Goal: Transaction & Acquisition: Purchase product/service

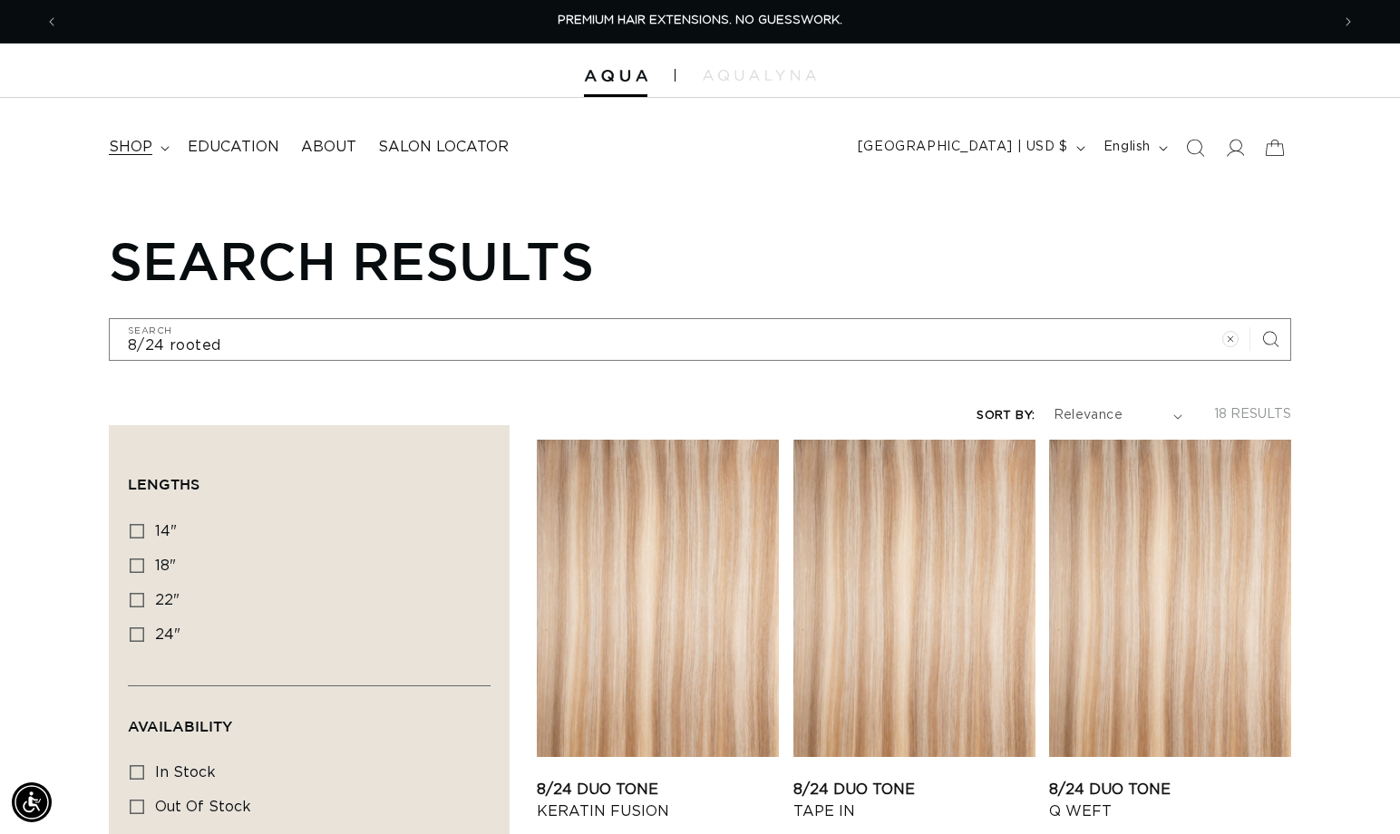
click at [127, 145] on span "shop" at bounding box center [131, 147] width 44 height 19
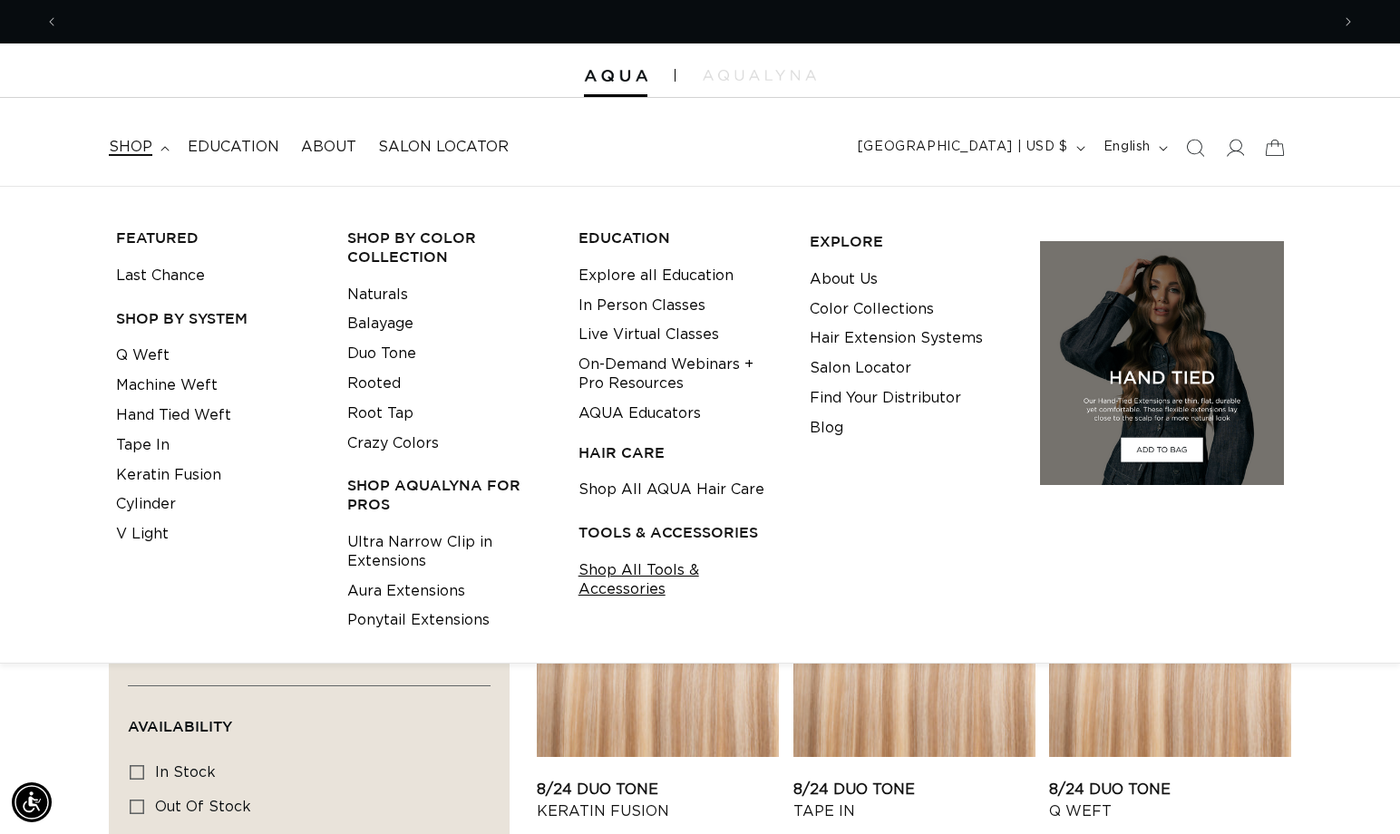
scroll to position [0, 1272]
click at [618, 576] on link "Shop All Tools & Accessories" at bounding box center [680, 580] width 203 height 49
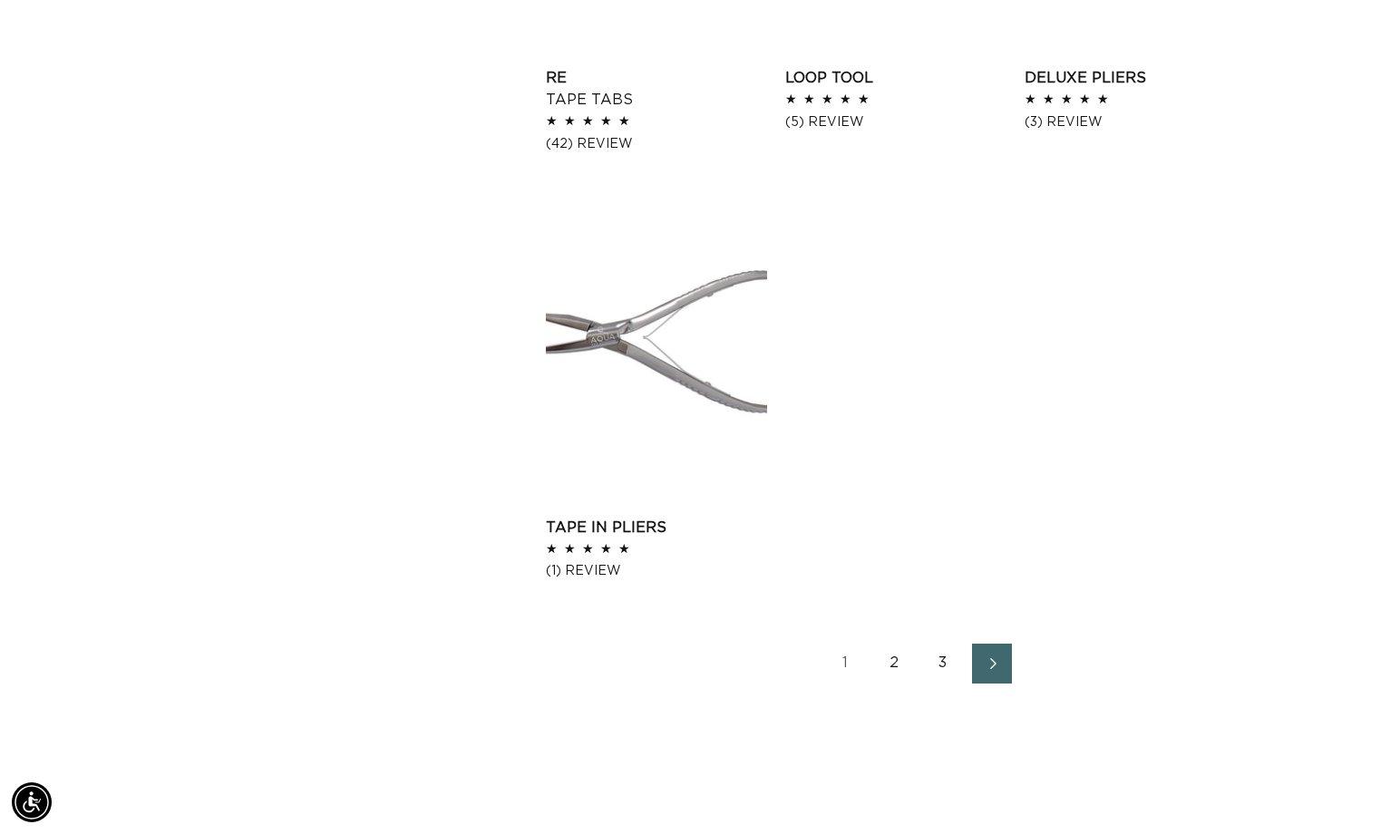
scroll to position [2886, 0]
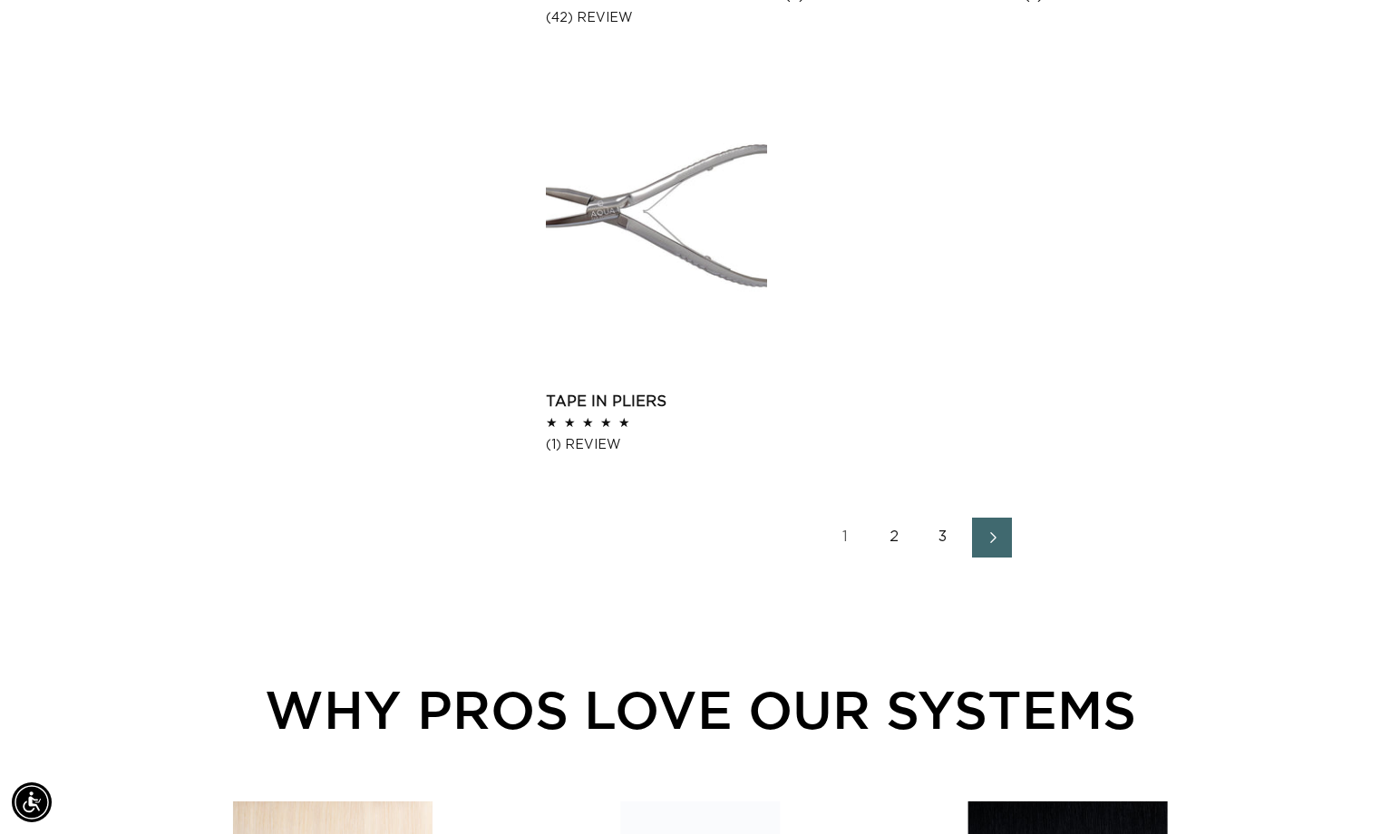
click at [899, 532] on link "2" at bounding box center [894, 538] width 40 height 40
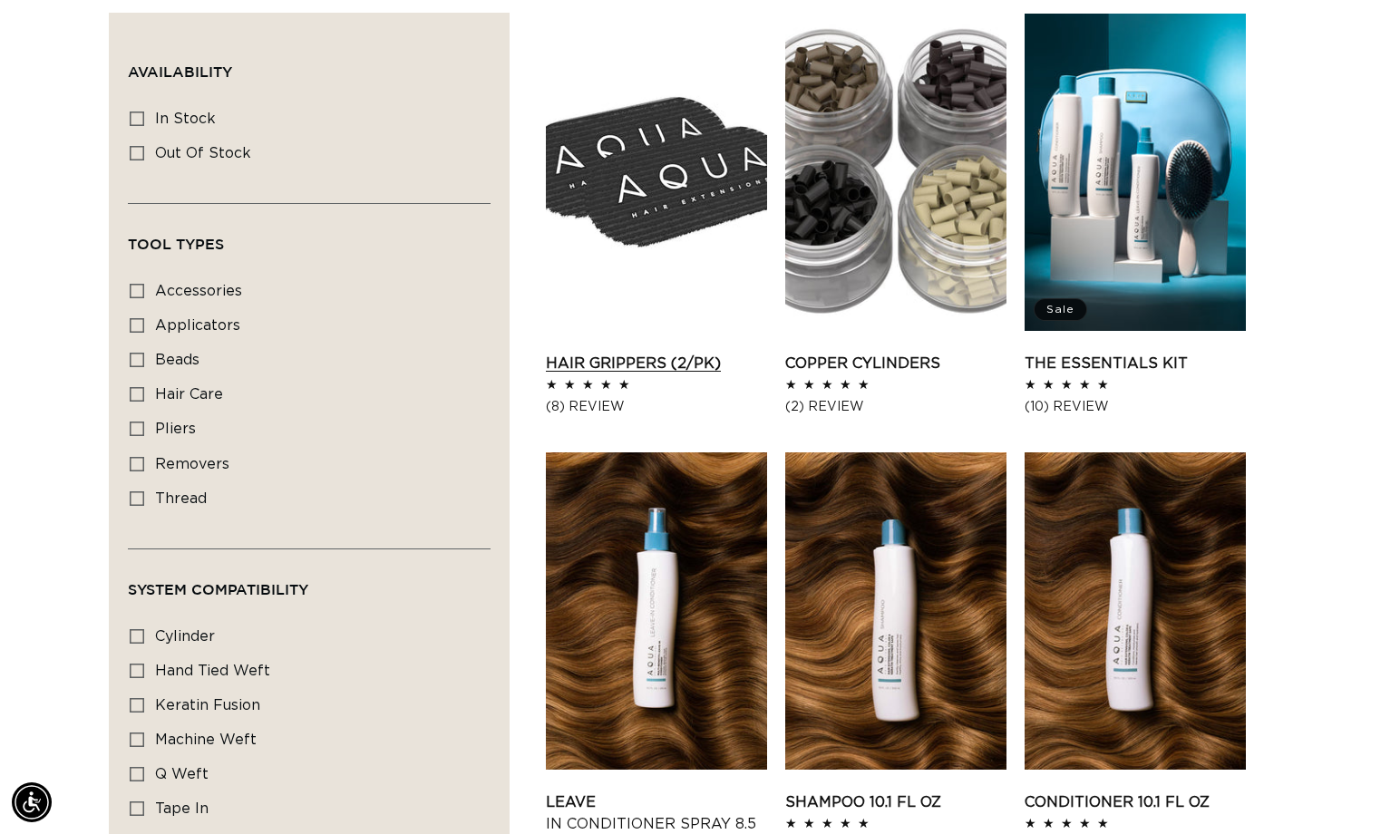
scroll to position [0, 1272]
click at [652, 353] on link "Hair Grippers (2/pk)" at bounding box center [656, 364] width 221 height 22
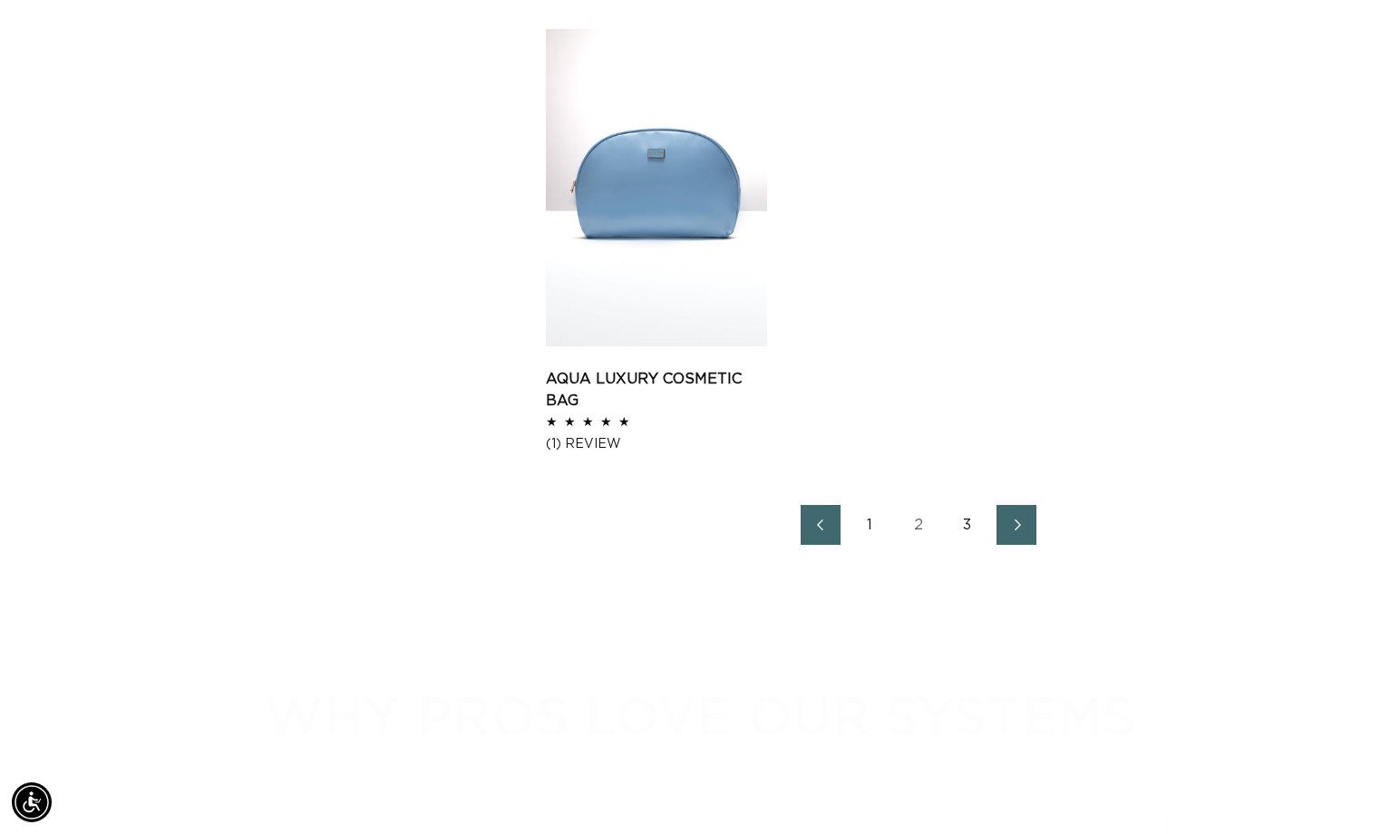
scroll to position [3160, 0]
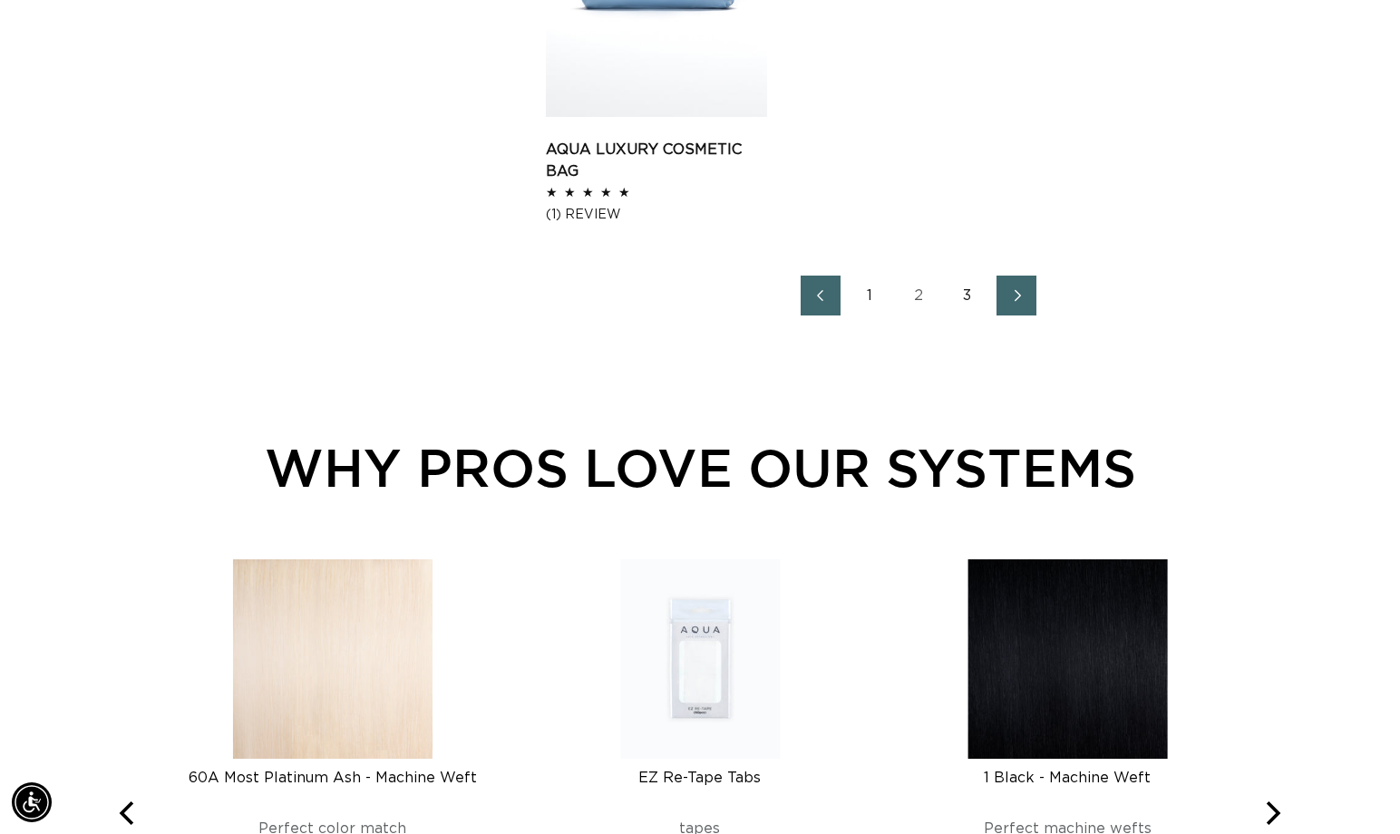
click at [1004, 288] on link "Next page" at bounding box center [1017, 296] width 40 height 40
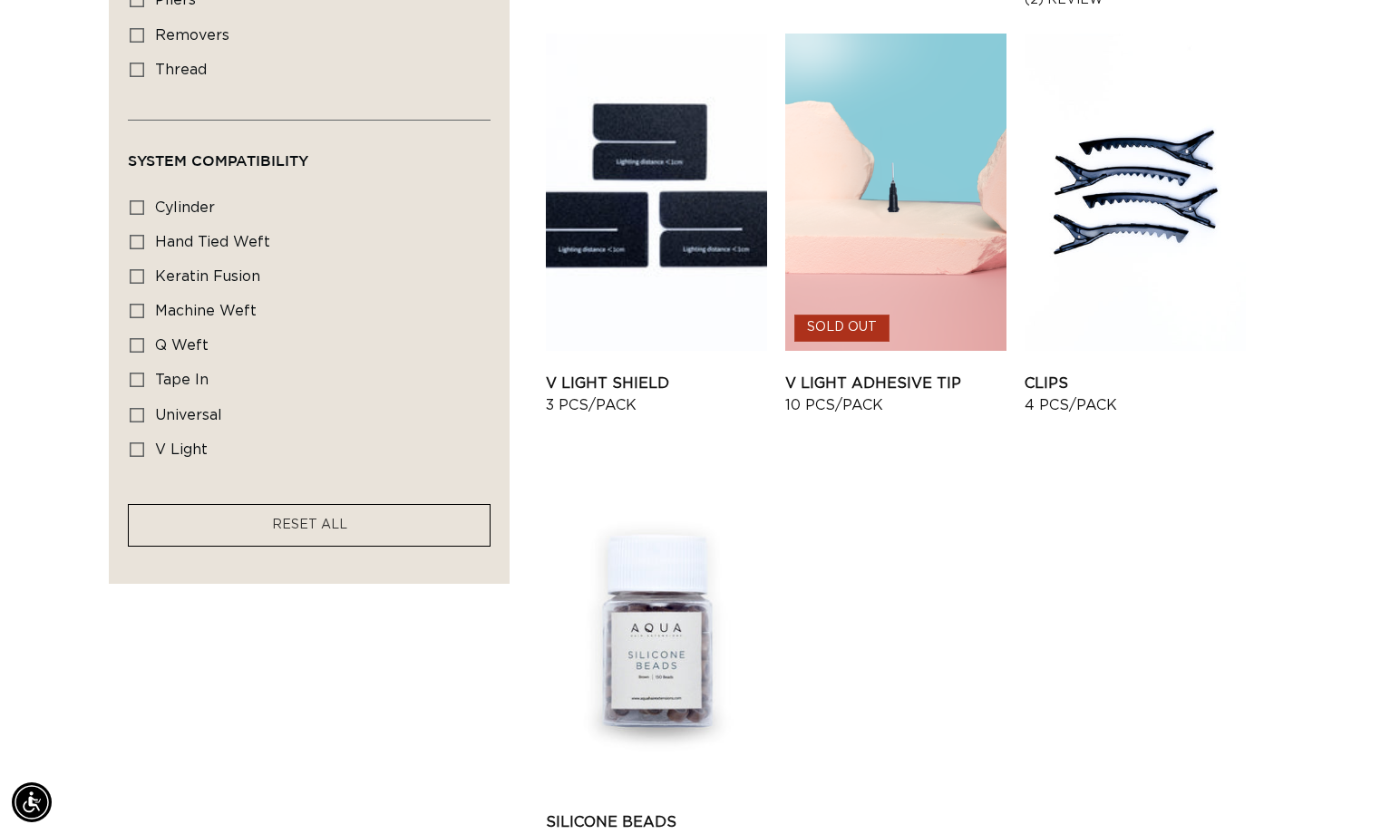
scroll to position [1144, 0]
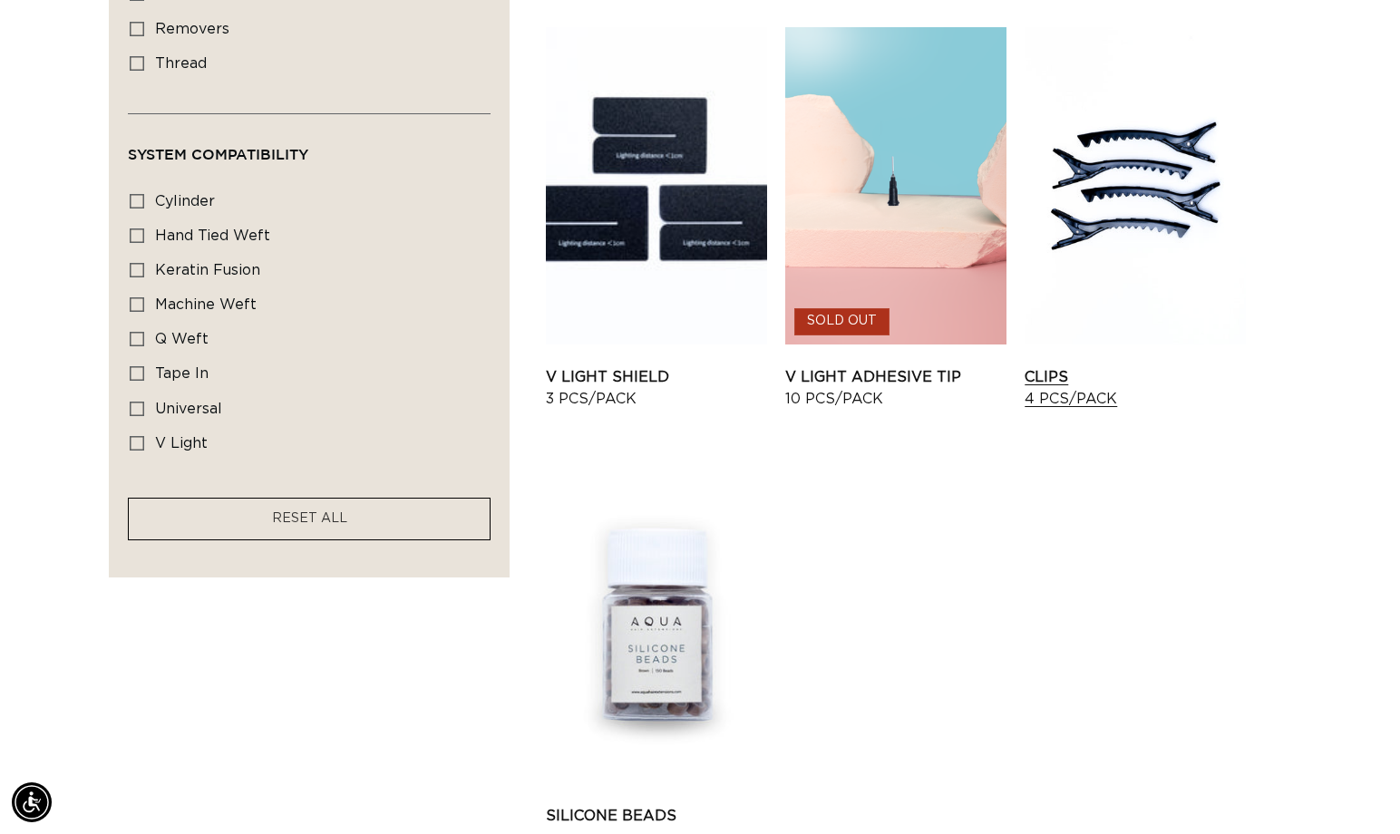
click at [1137, 366] on link "Clips 4 pcs/pack" at bounding box center [1135, 388] width 221 height 44
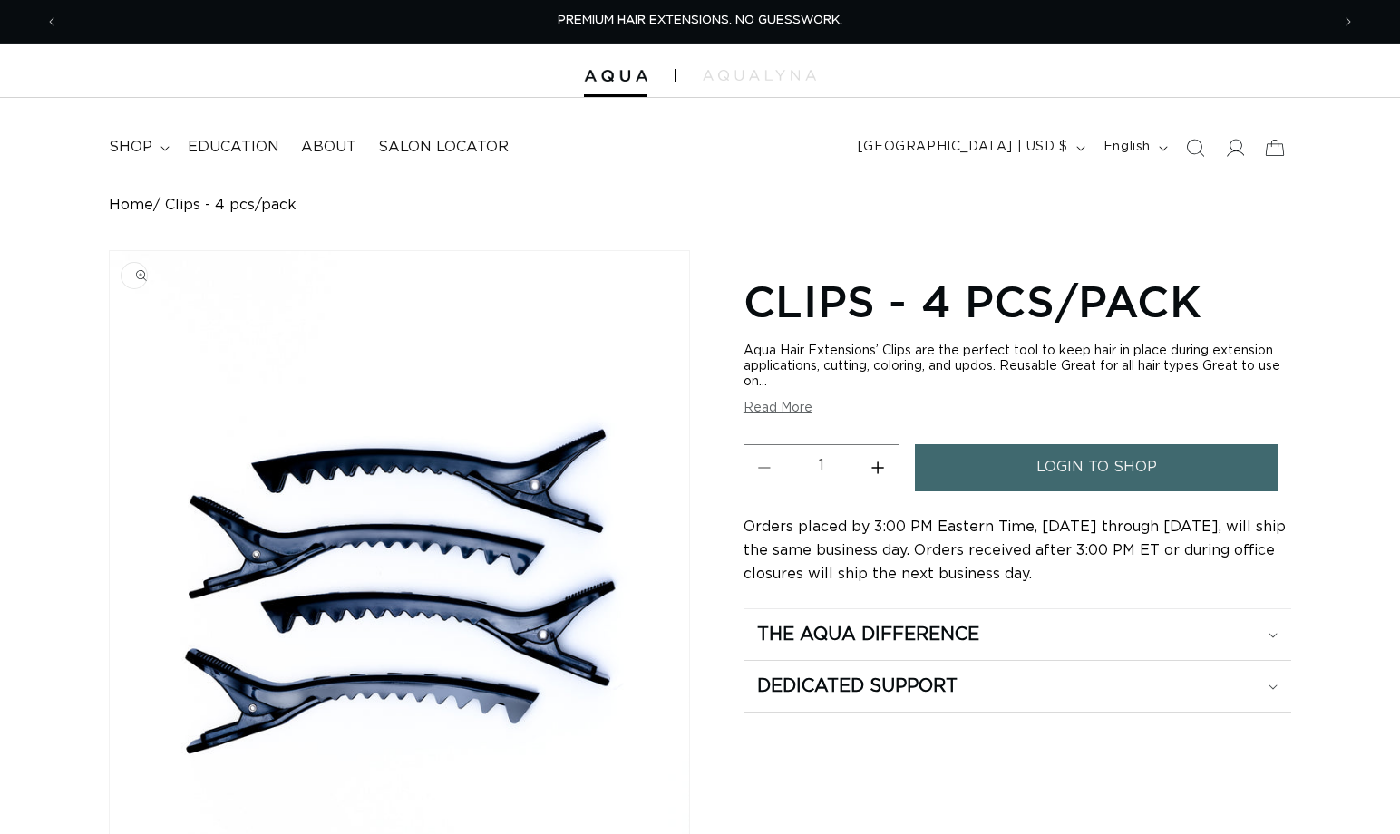
click at [432, 530] on img "Gallery Viewer" at bounding box center [400, 591] width 580 height 680
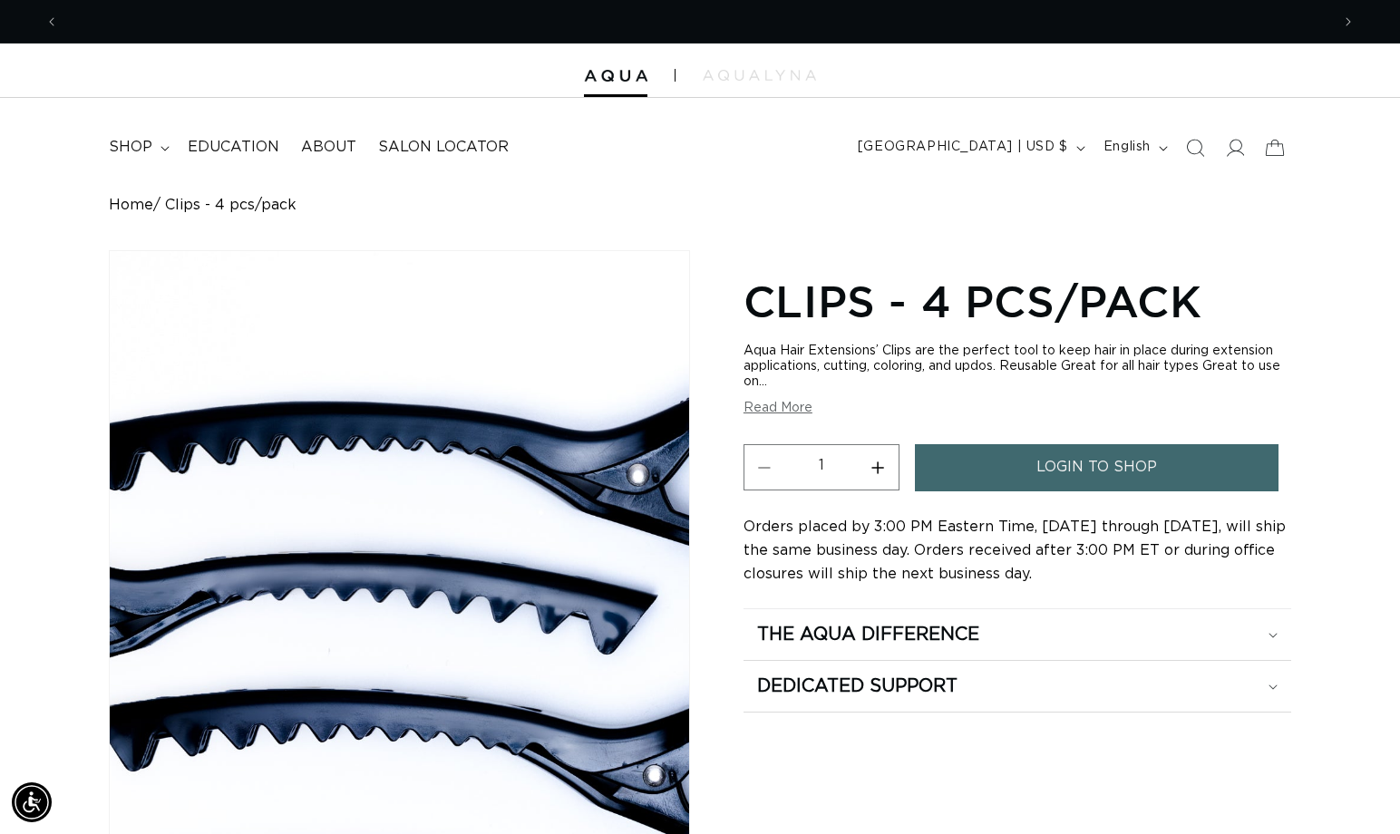
scroll to position [0, 1272]
click at [432, 530] on div "Gallery Viewer" at bounding box center [400, 591] width 580 height 680
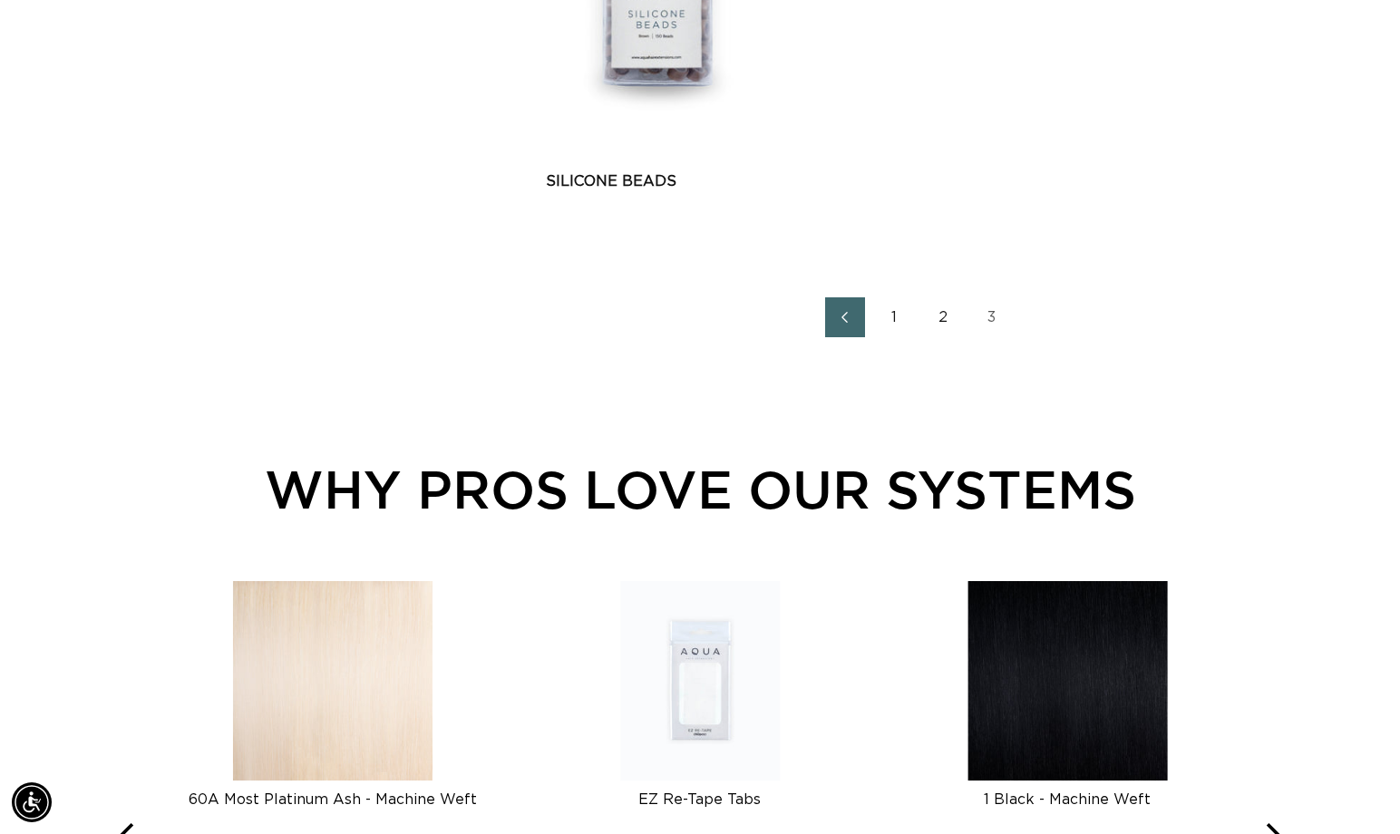
scroll to position [1799, 0]
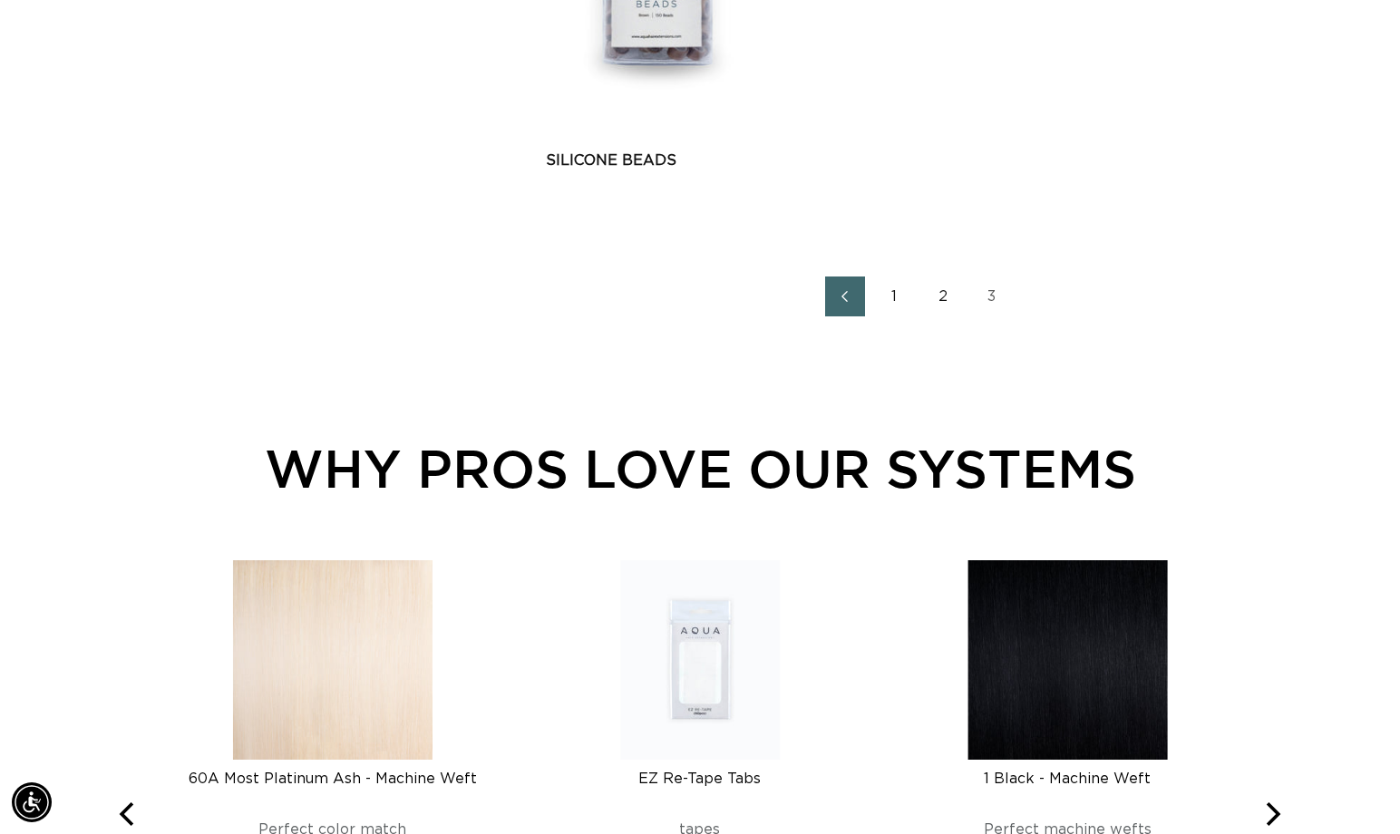
click at [895, 293] on link "1" at bounding box center [894, 297] width 40 height 40
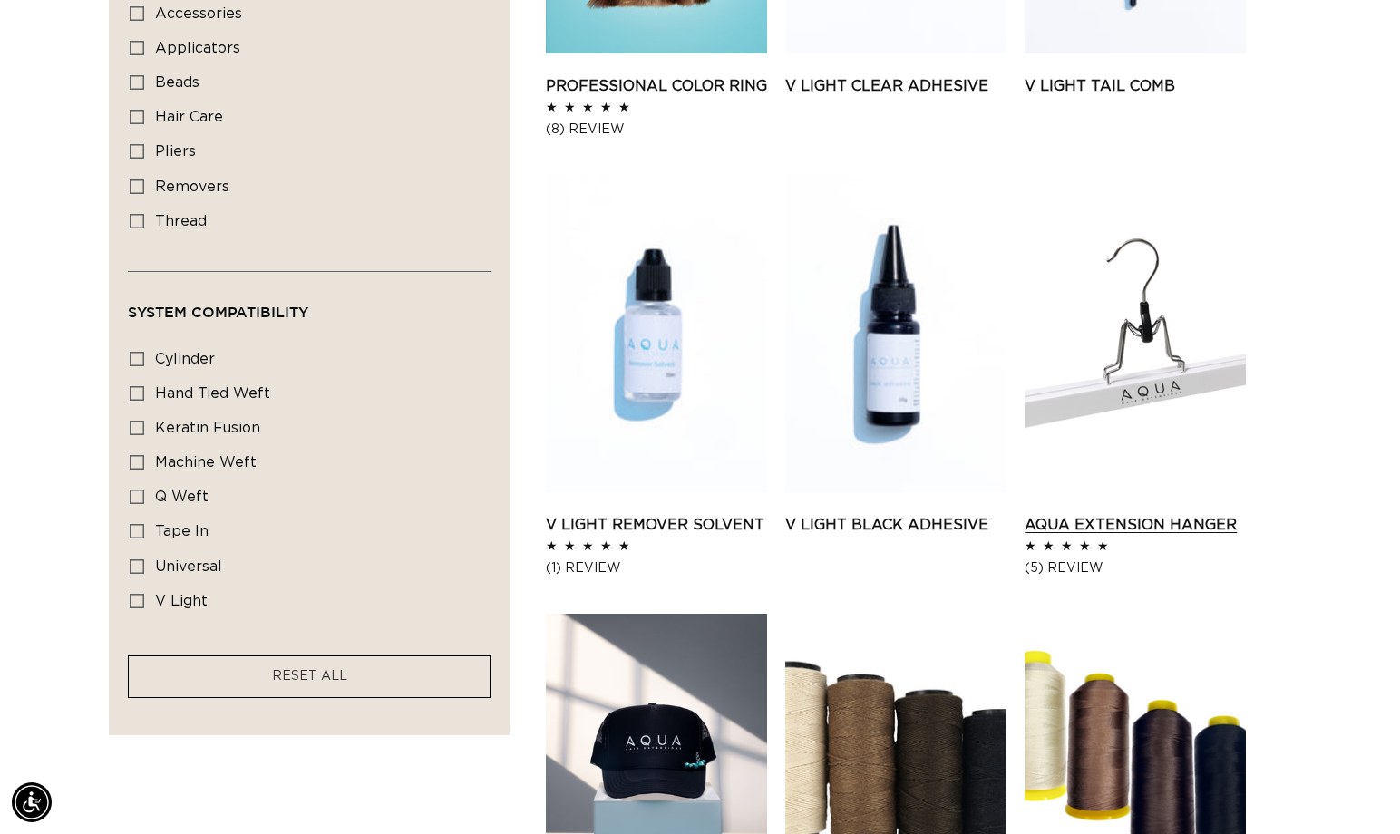
scroll to position [0, 1272]
click at [1150, 514] on link "AQUA Extension Hanger" at bounding box center [1135, 525] width 221 height 22
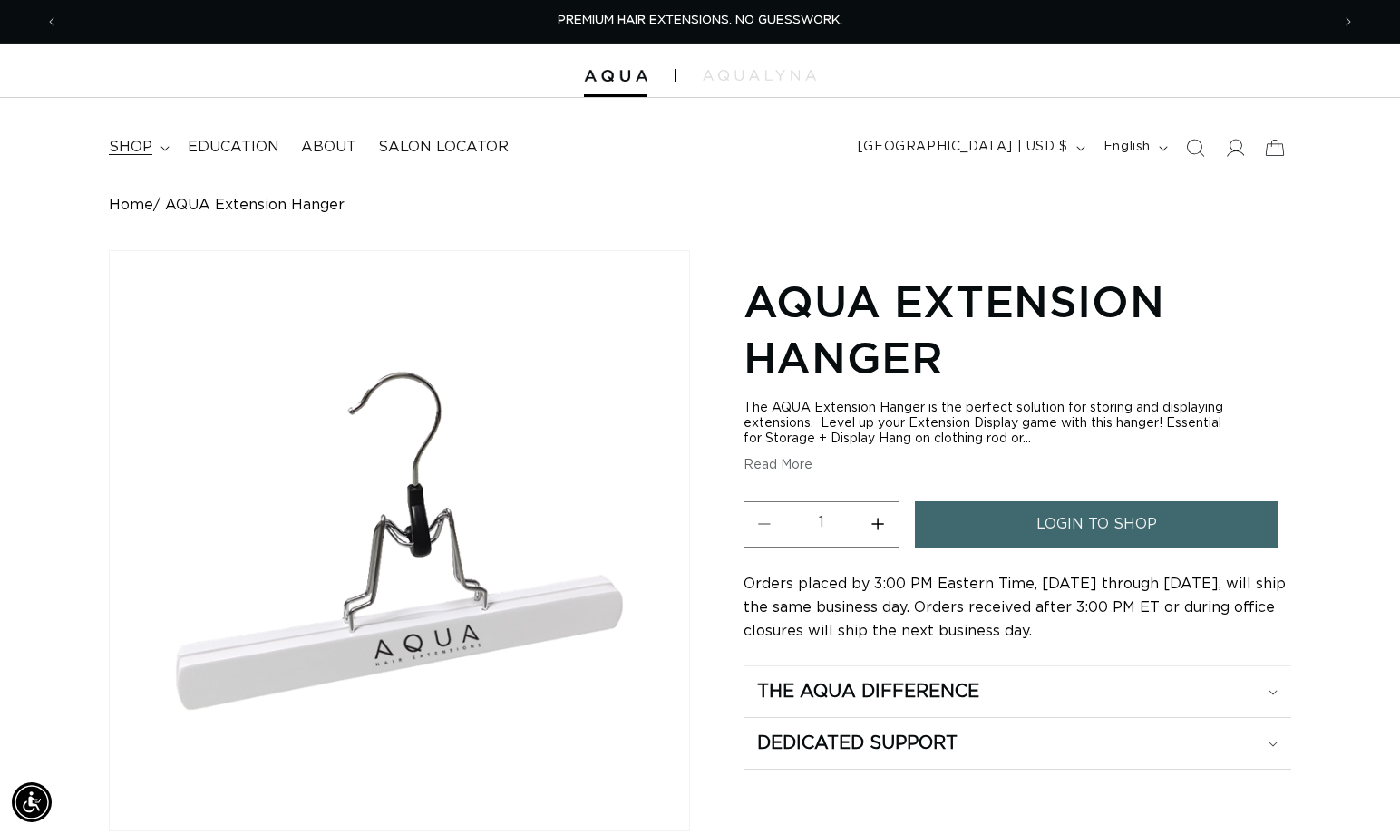
click at [147, 149] on span "shop" at bounding box center [131, 147] width 44 height 19
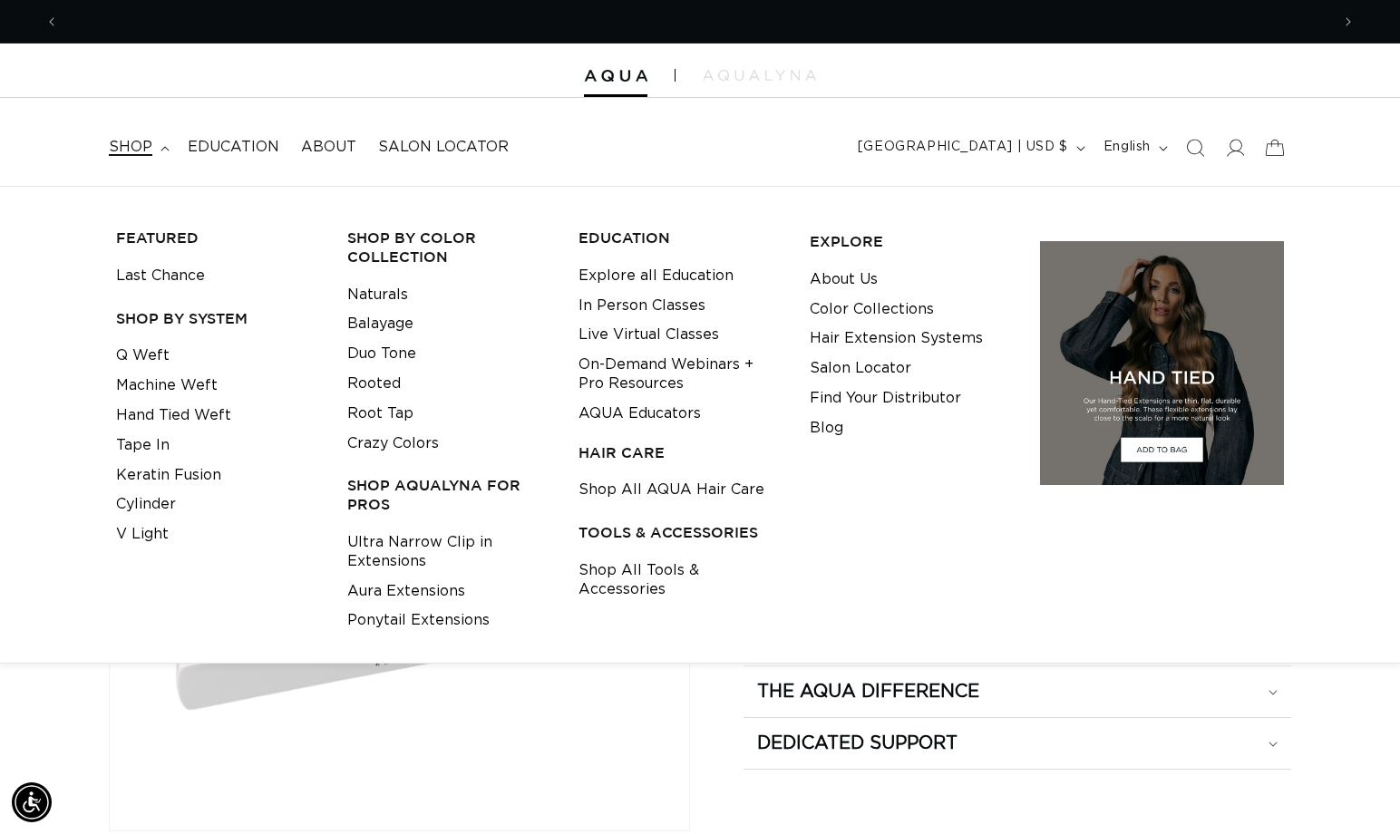
scroll to position [0, 1272]
click at [615, 574] on link "Shop All Tools & Accessories" at bounding box center [680, 580] width 203 height 49
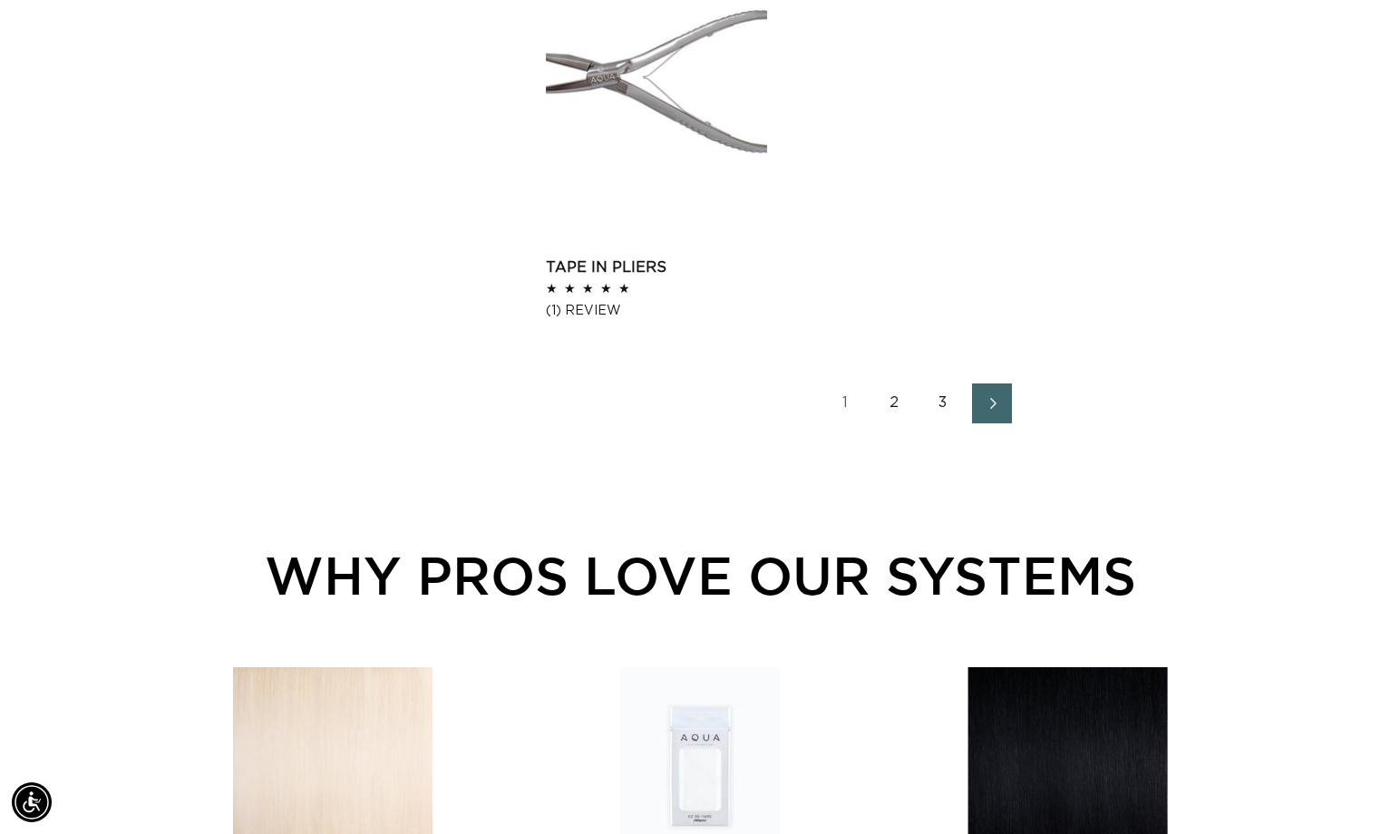
scroll to position [3024, 0]
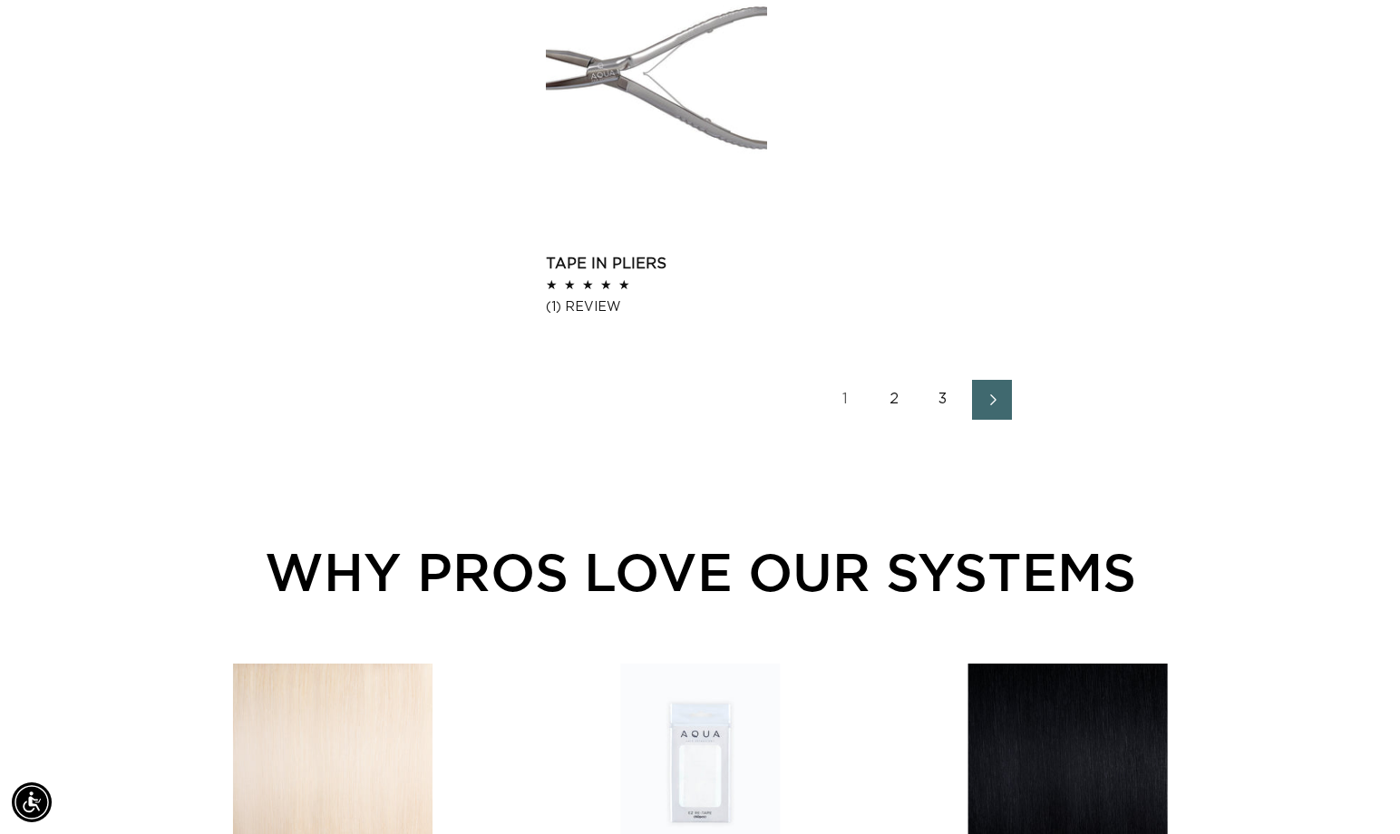
click at [896, 399] on link "2" at bounding box center [894, 400] width 40 height 40
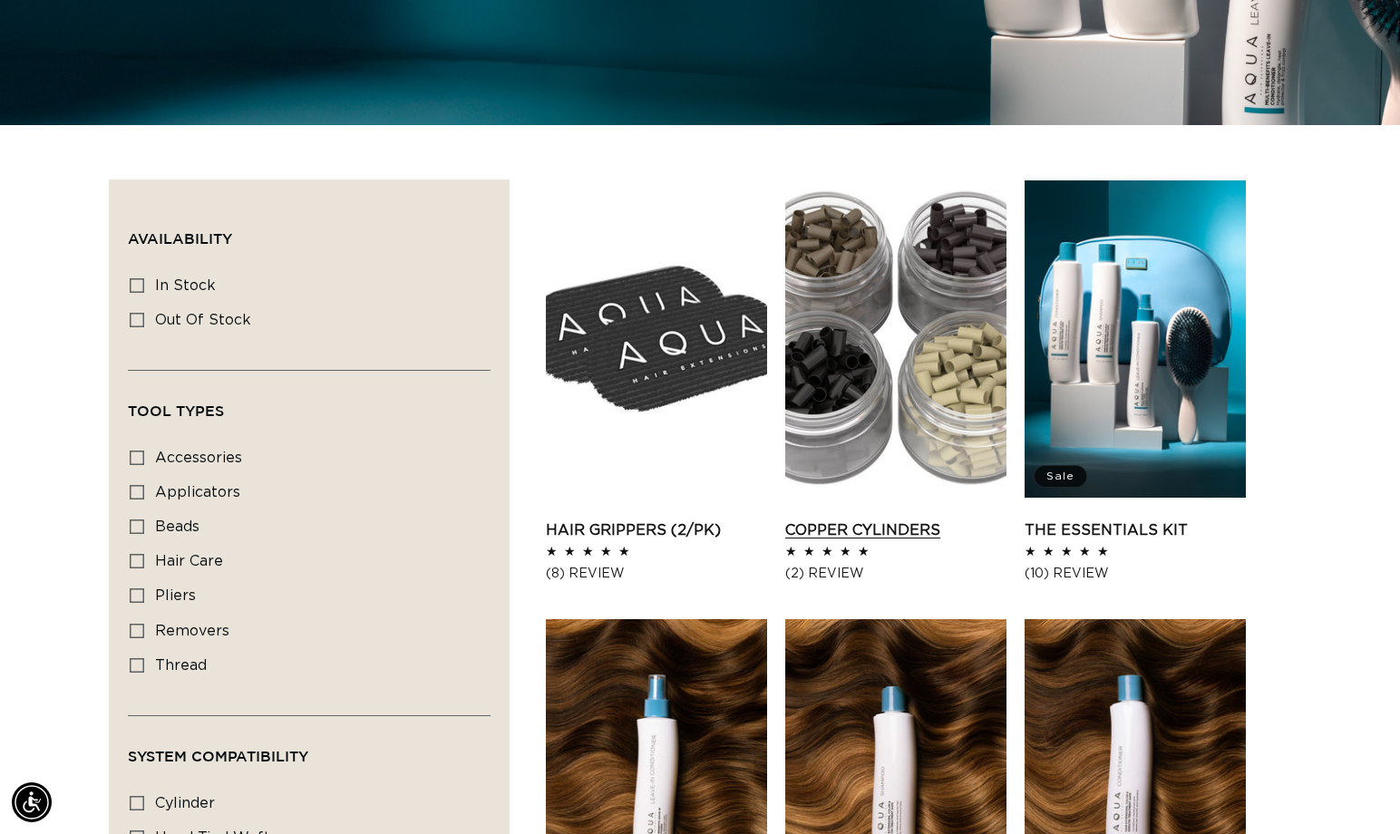
click at [891, 520] on link "Copper Cylinders" at bounding box center [895, 531] width 221 height 22
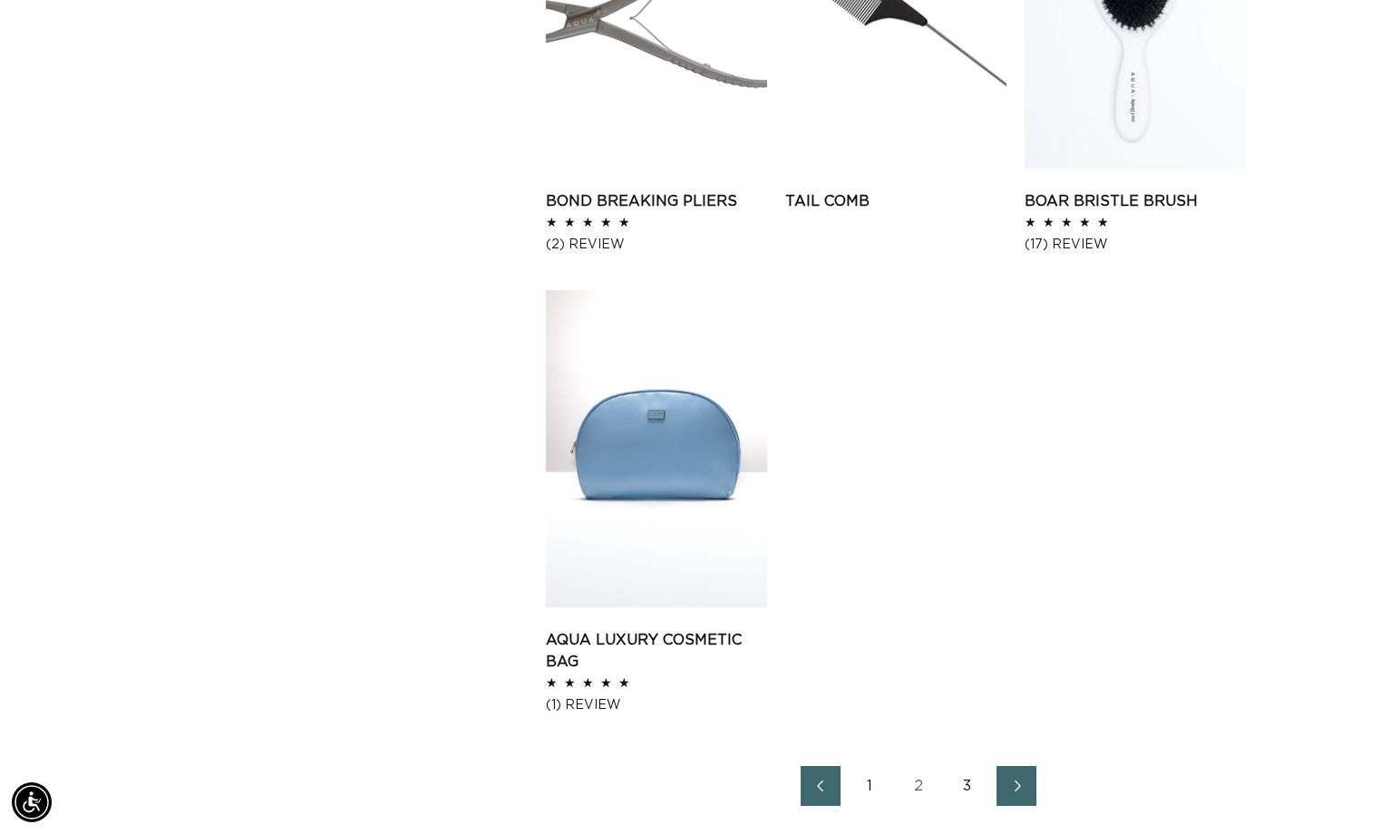
scroll to position [3070, 0]
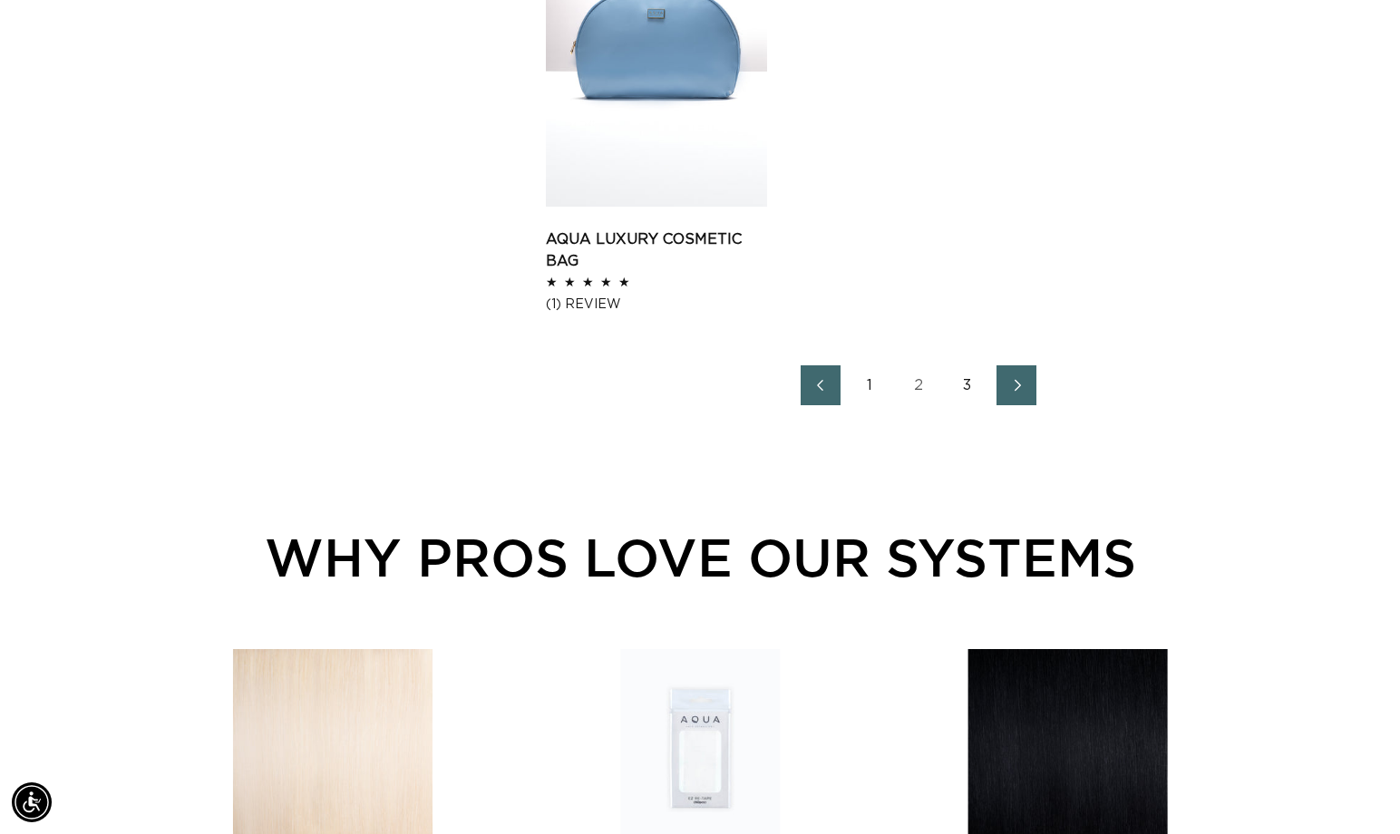
click at [1019, 376] on span "Next page" at bounding box center [1017, 386] width 12 height 22
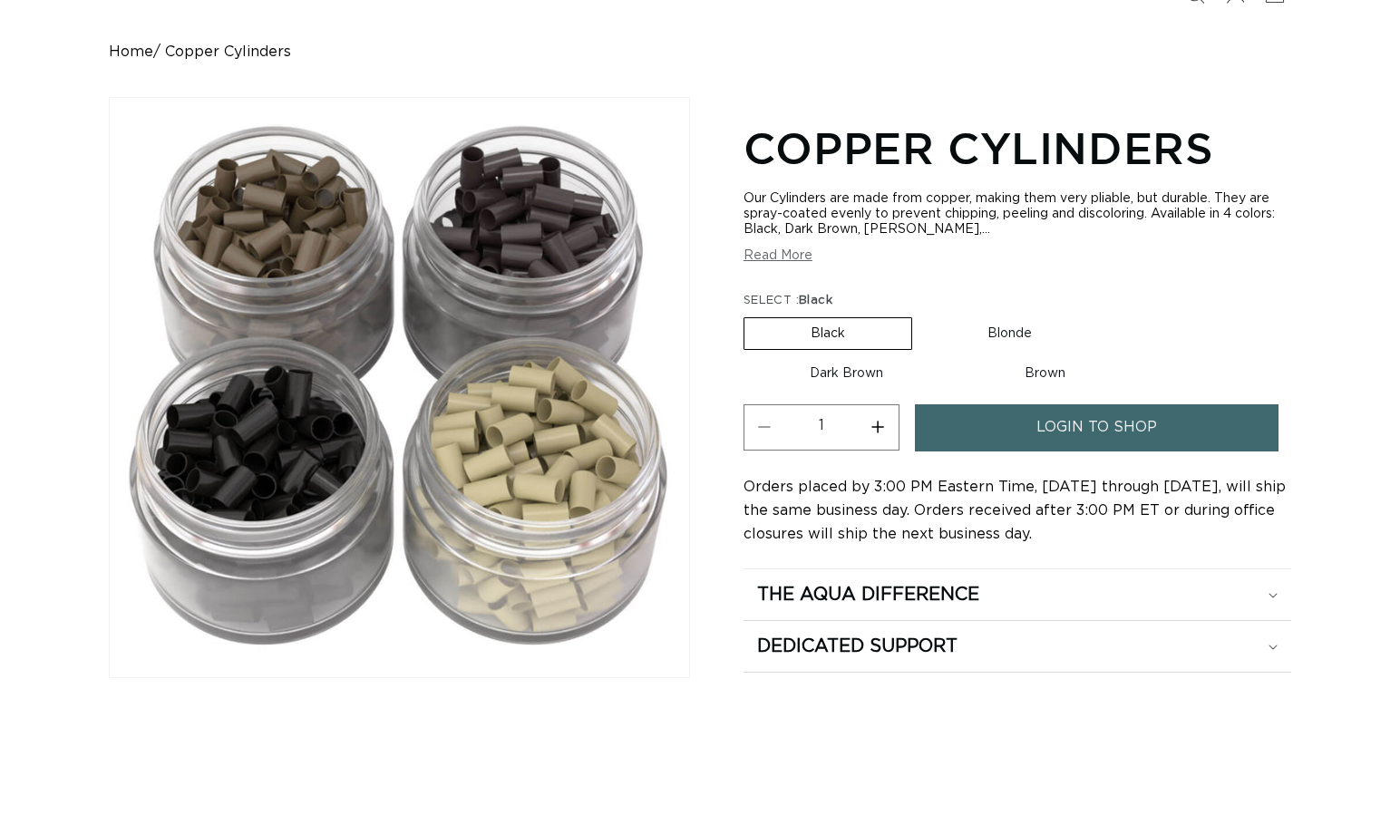
scroll to position [157, 0]
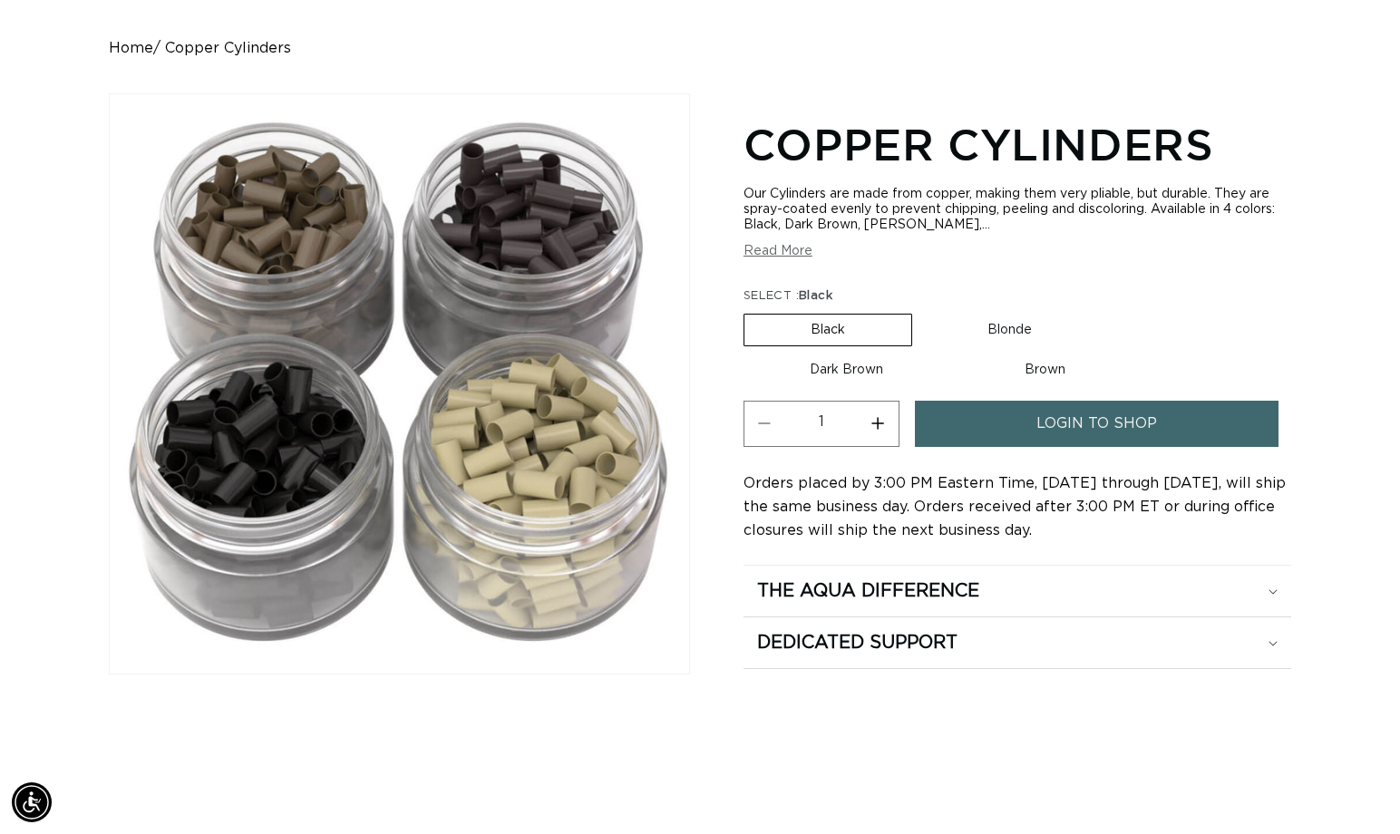
click at [1004, 327] on label "Blonde Variant sold out or unavailable" at bounding box center [1009, 330] width 177 height 31
click at [922, 311] on input "Blonde Variant sold out or unavailable" at bounding box center [921, 310] width 1 height 1
radio input "true"
click at [864, 370] on label "Dark Brown Variant sold out or unavailable" at bounding box center [847, 370] width 206 height 31
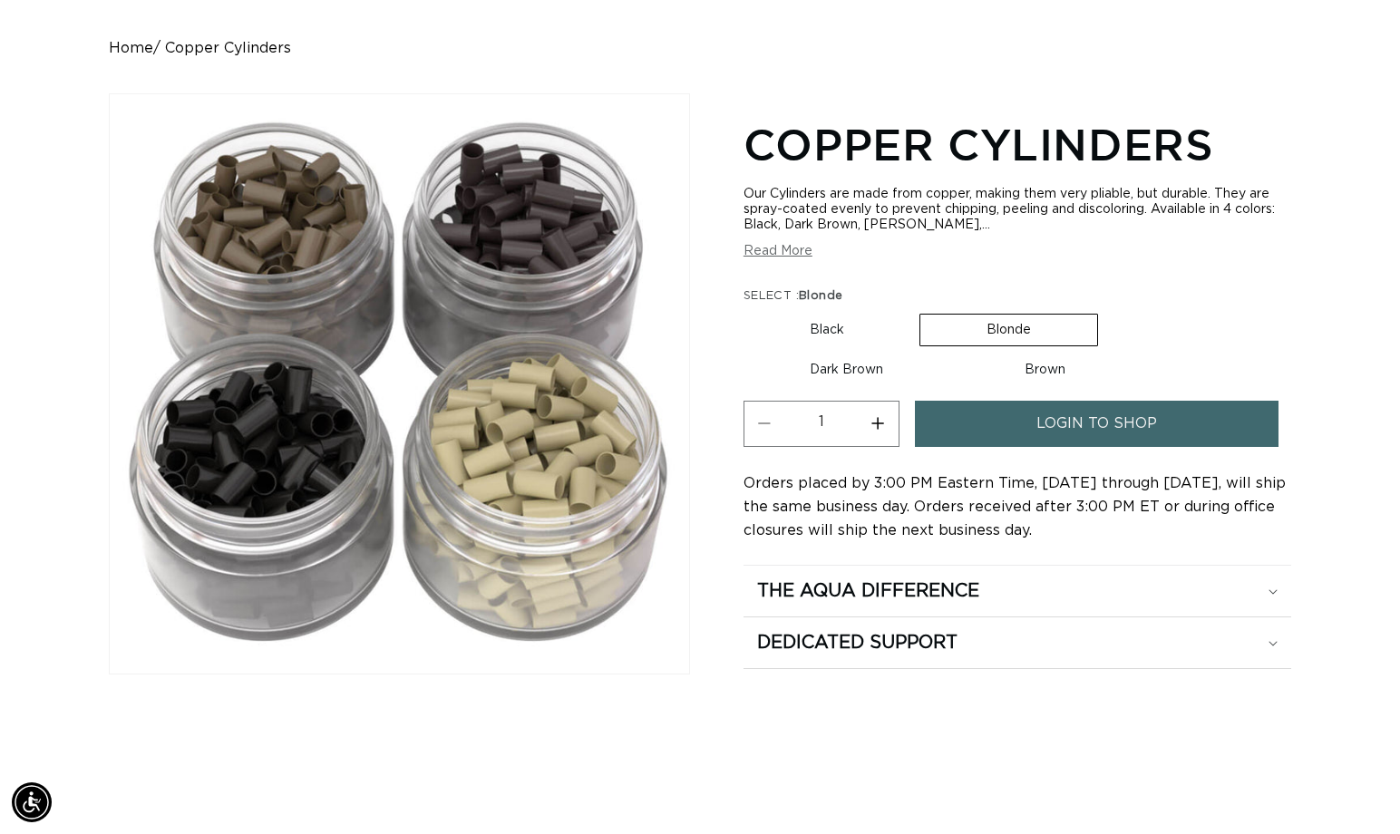
click at [1107, 311] on input "Dark Brown Variant sold out or unavailable" at bounding box center [1107, 310] width 1 height 1
radio input "true"
click at [1045, 370] on label "Brown Variant sold out or unavailable" at bounding box center [1046, 369] width 173 height 31
click at [961, 350] on input "Brown Variant sold out or unavailable" at bounding box center [960, 349] width 1 height 1
radio input "true"
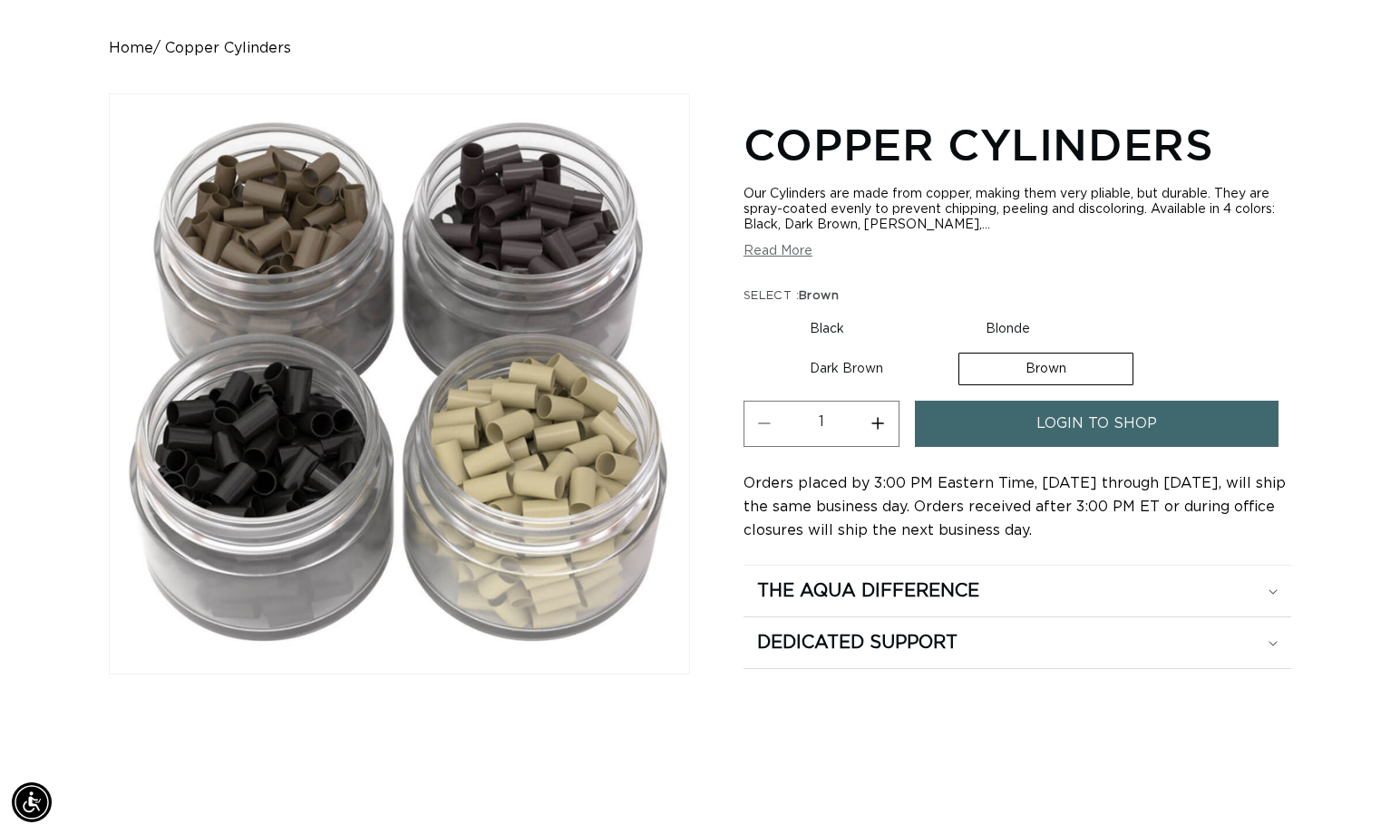
scroll to position [0, 2543]
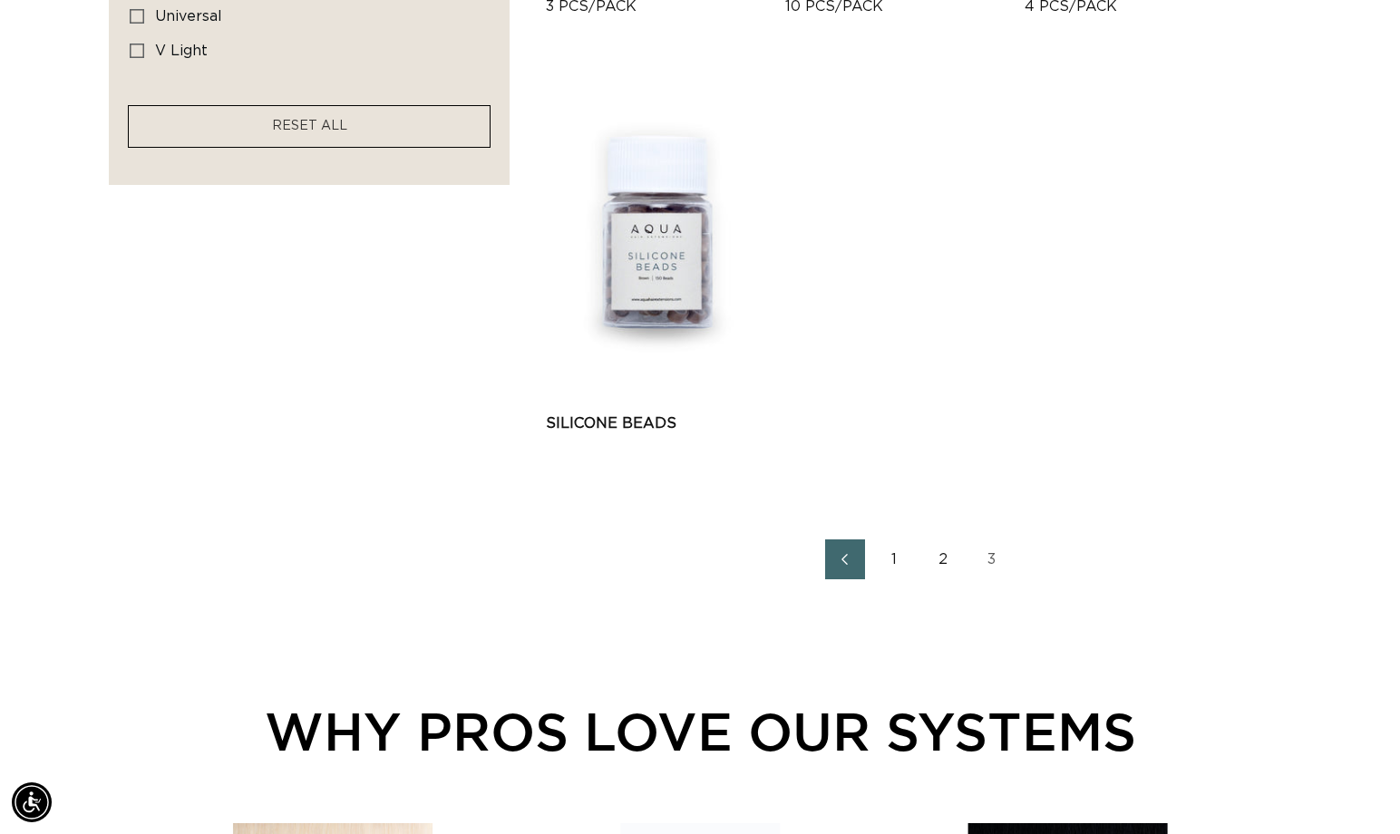
scroll to position [1477, 0]
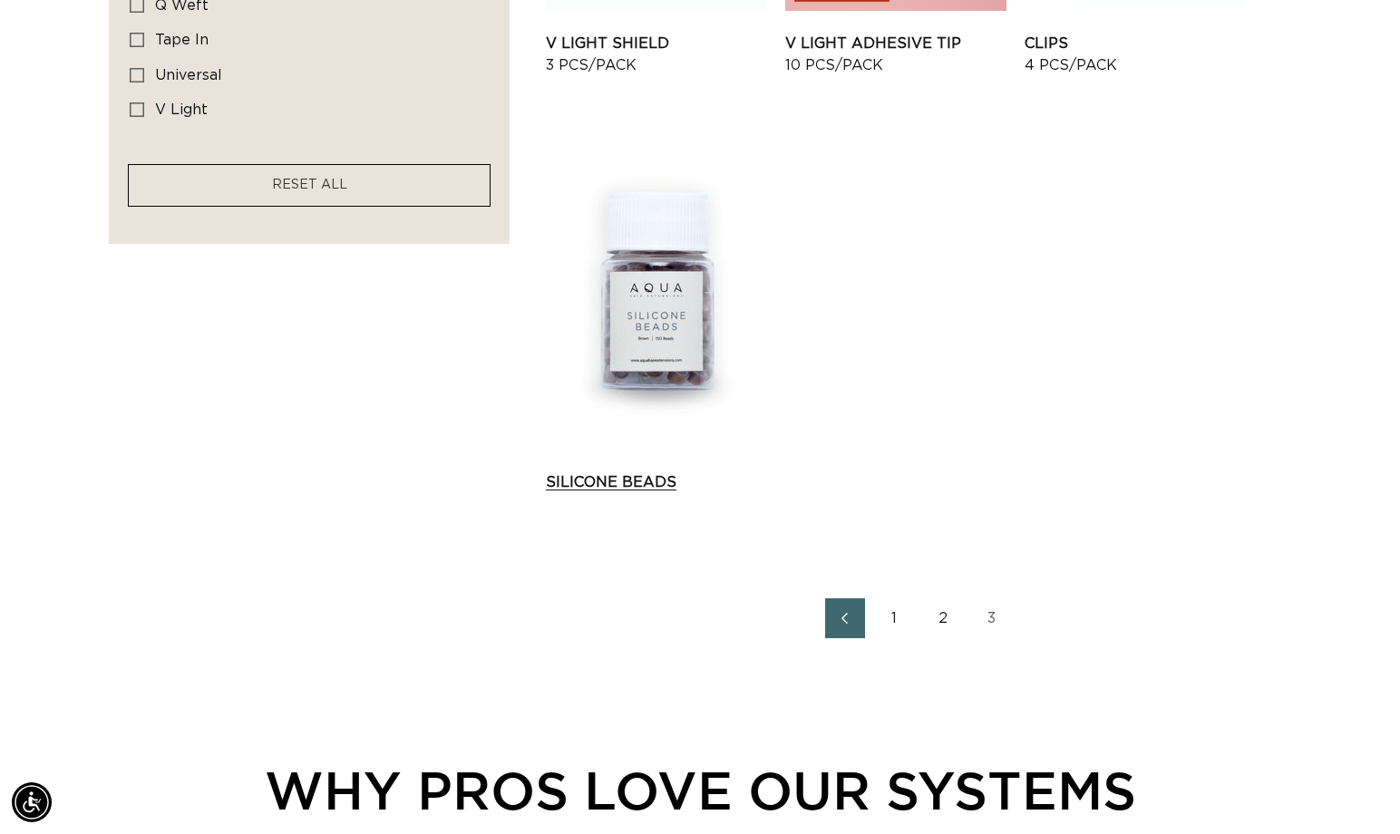
click at [664, 472] on link "Silicone Beads" at bounding box center [656, 483] width 221 height 22
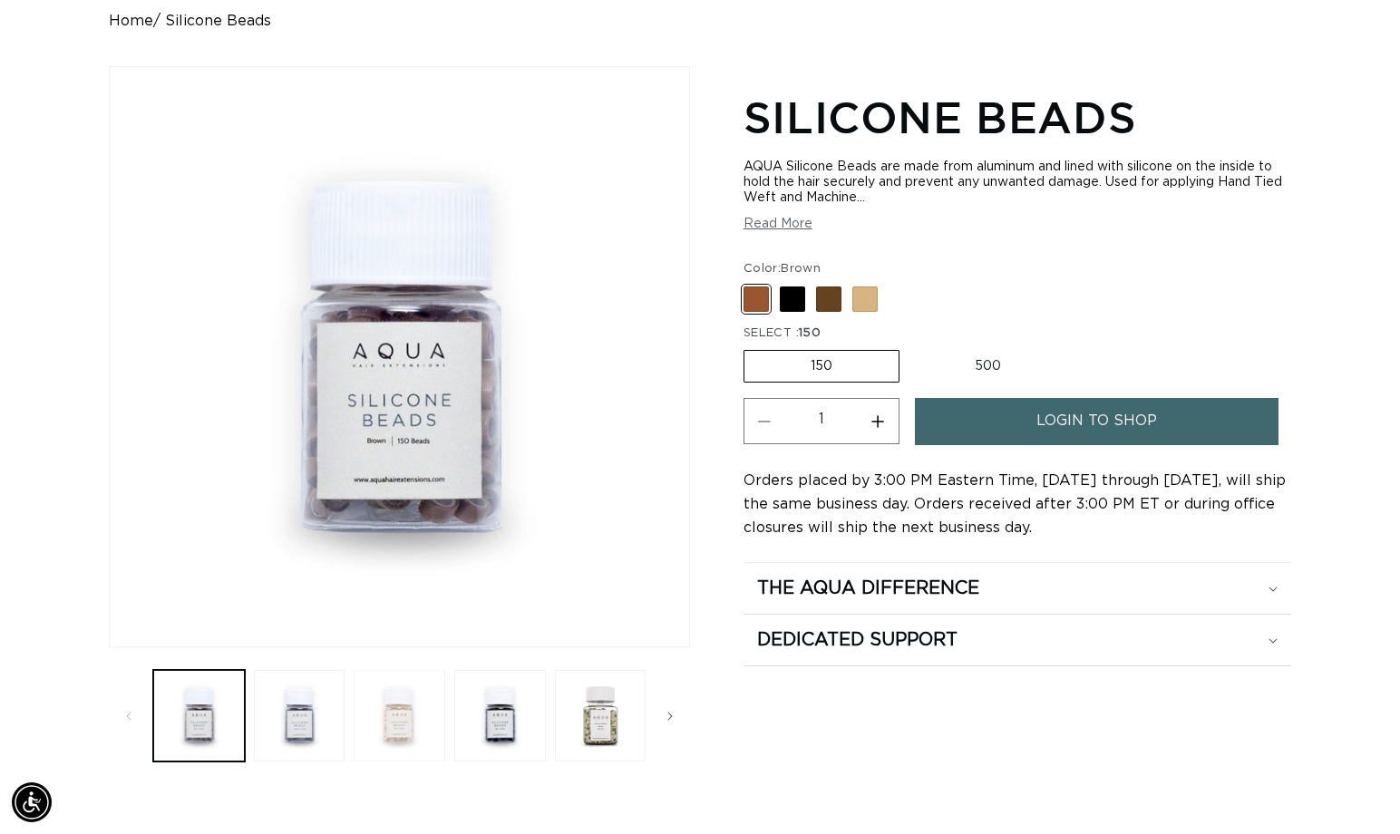
scroll to position [0, 1272]
click at [314, 716] on button "Load image 2 in gallery view" at bounding box center [300, 716] width 92 height 92
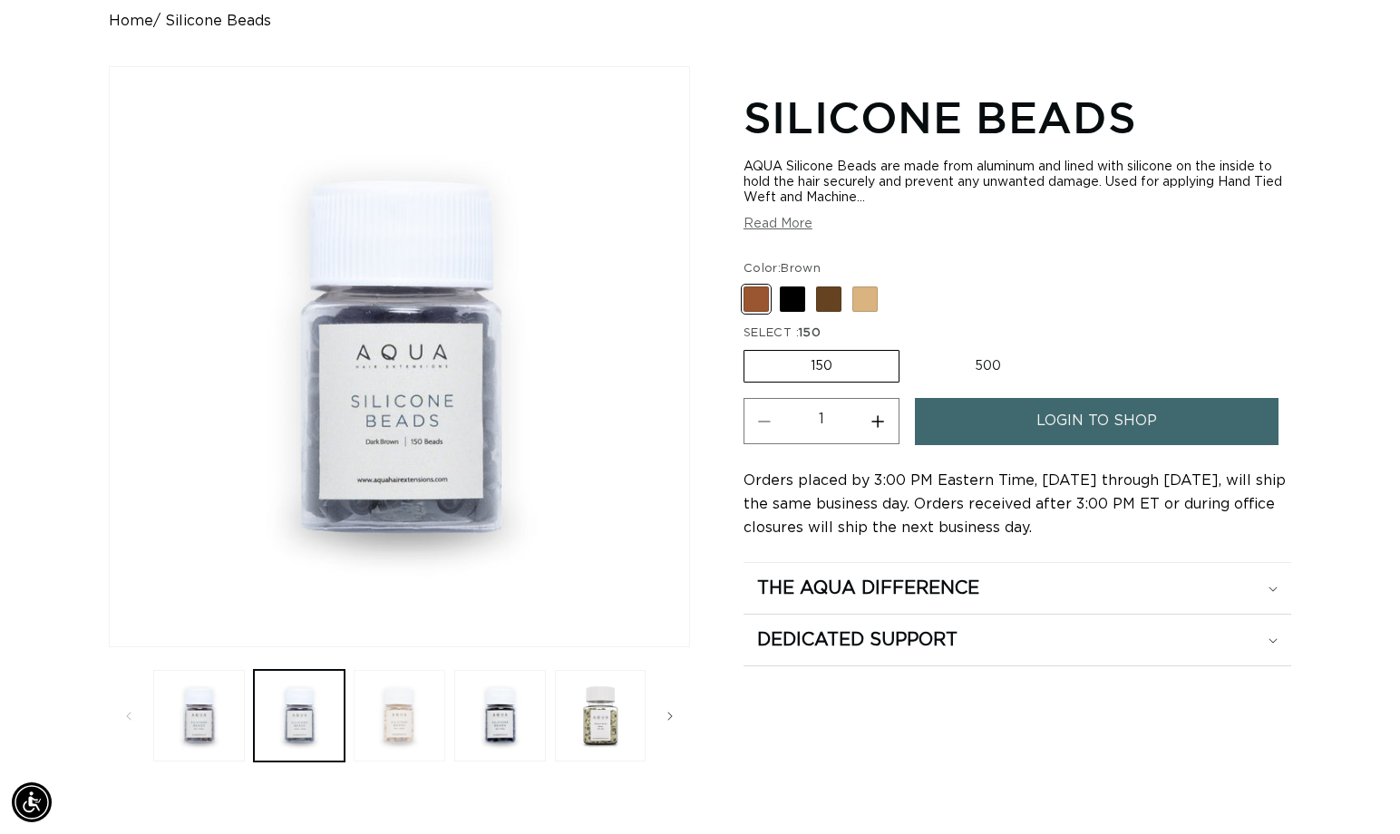
click at [393, 710] on button "Load image 3 in gallery view" at bounding box center [400, 716] width 92 height 92
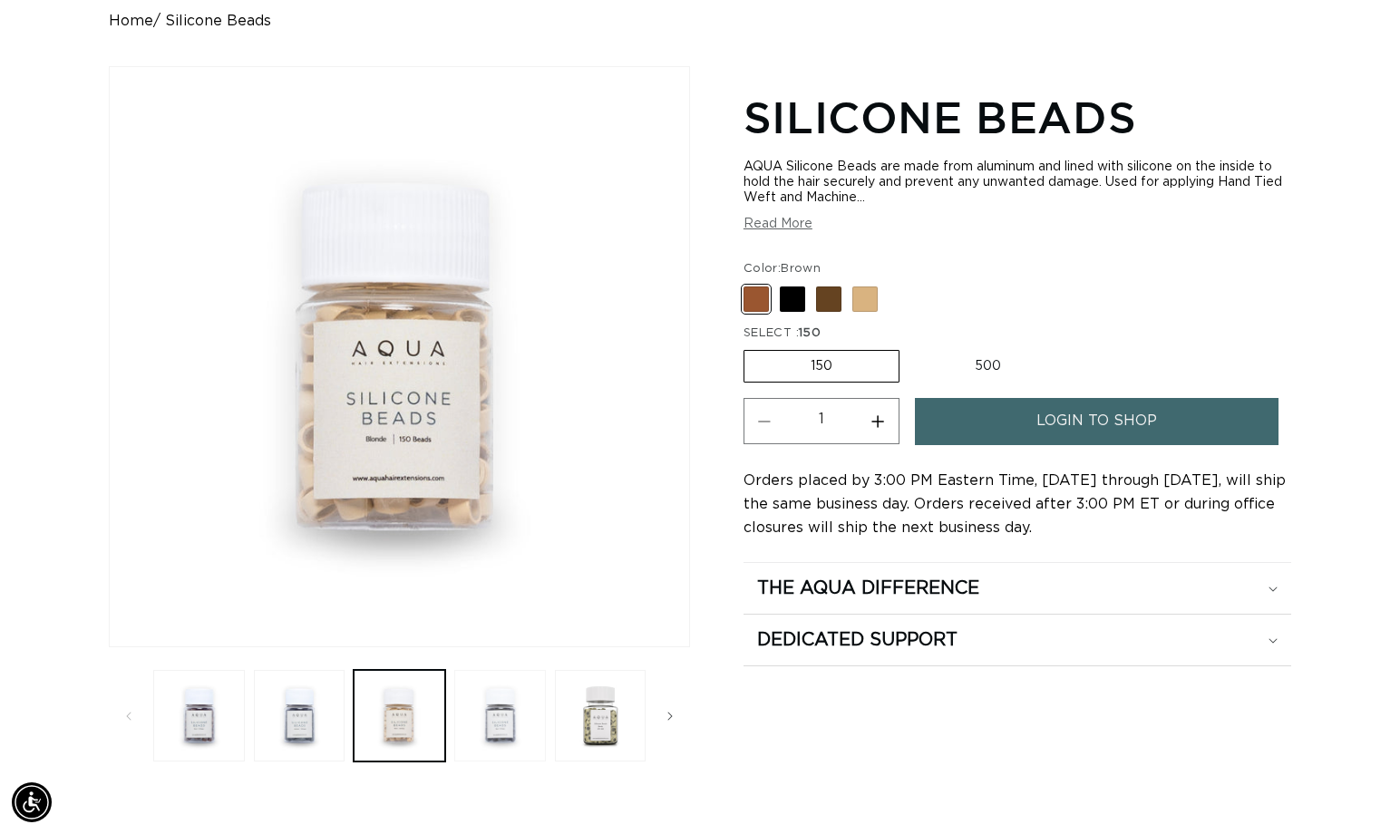
click at [500, 718] on button "Load image 4 in gallery view" at bounding box center [500, 716] width 92 height 92
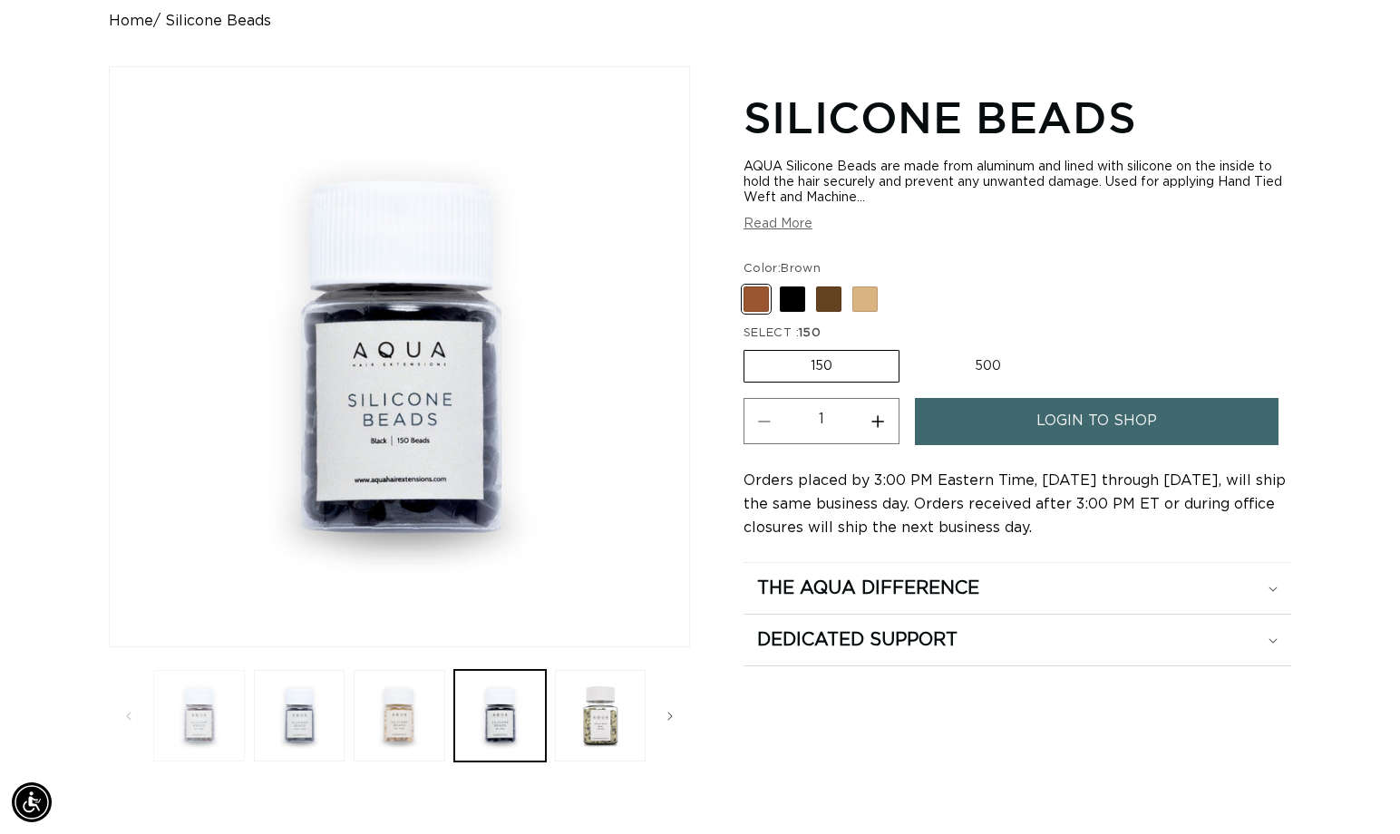
scroll to position [0, 0]
click at [193, 726] on button "Load image 1 in gallery view" at bounding box center [199, 716] width 92 height 92
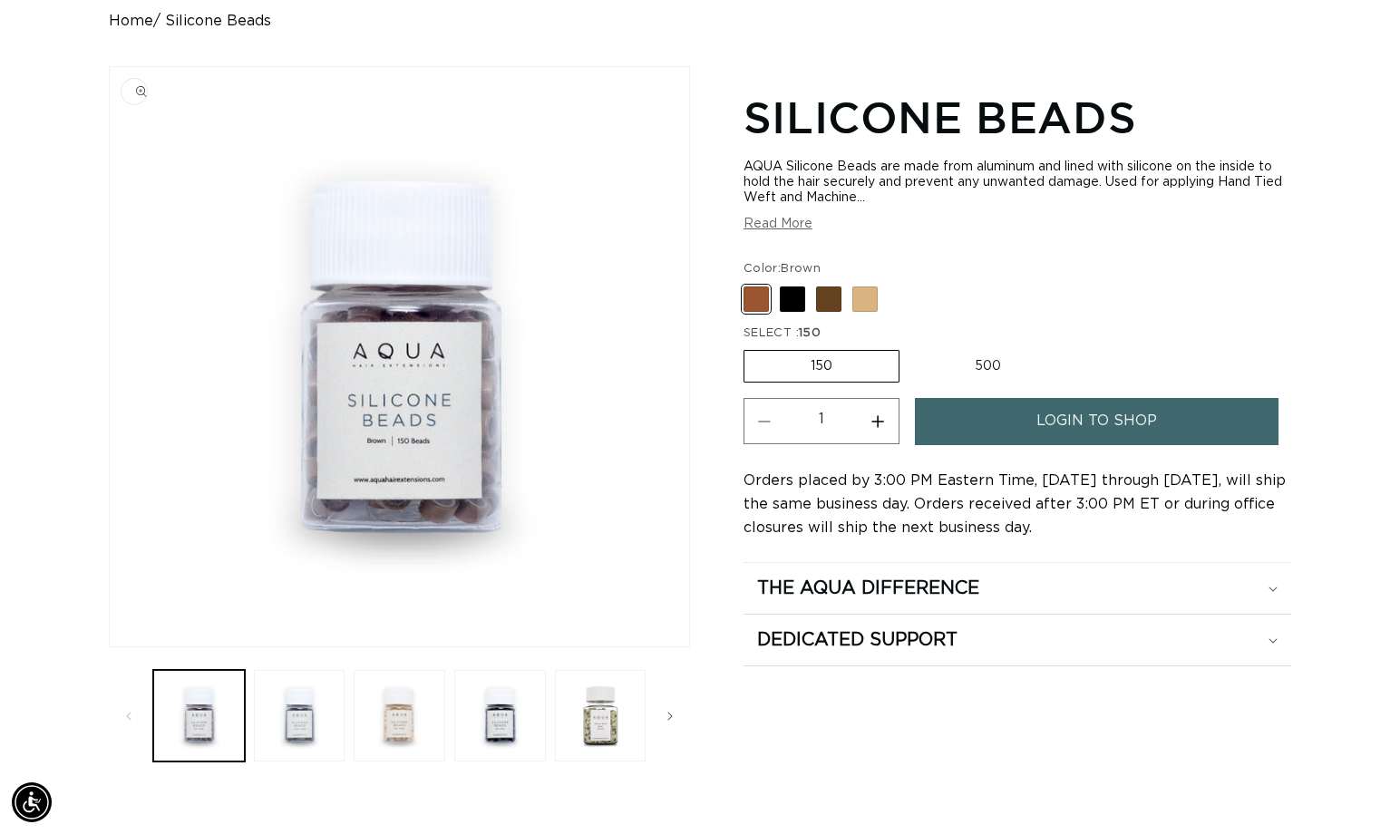
scroll to position [0, 1272]
click at [308, 708] on button "Load image 2 in gallery view" at bounding box center [300, 716] width 92 height 92
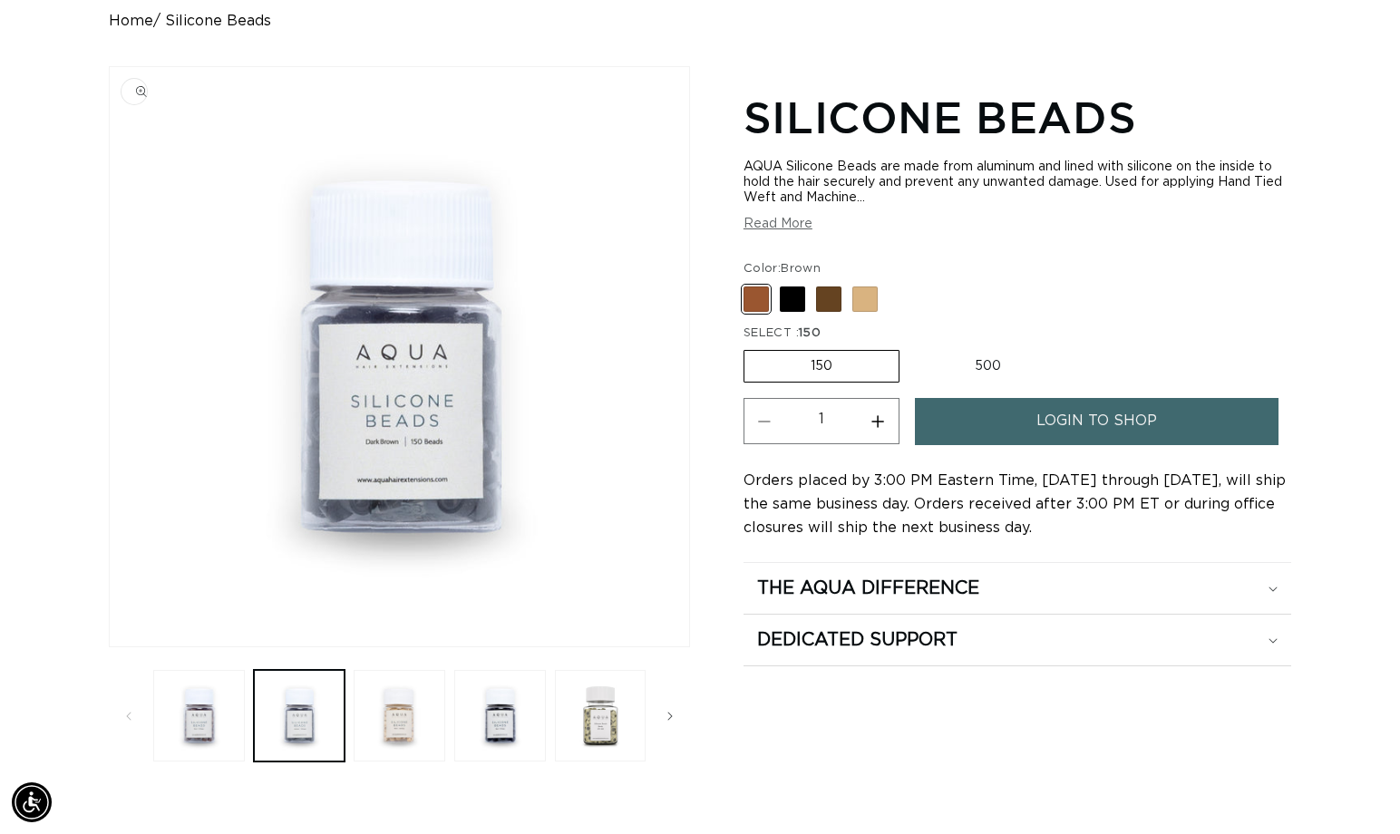
scroll to position [0, 2543]
click at [393, 714] on button "Load image 3 in gallery view" at bounding box center [400, 716] width 92 height 92
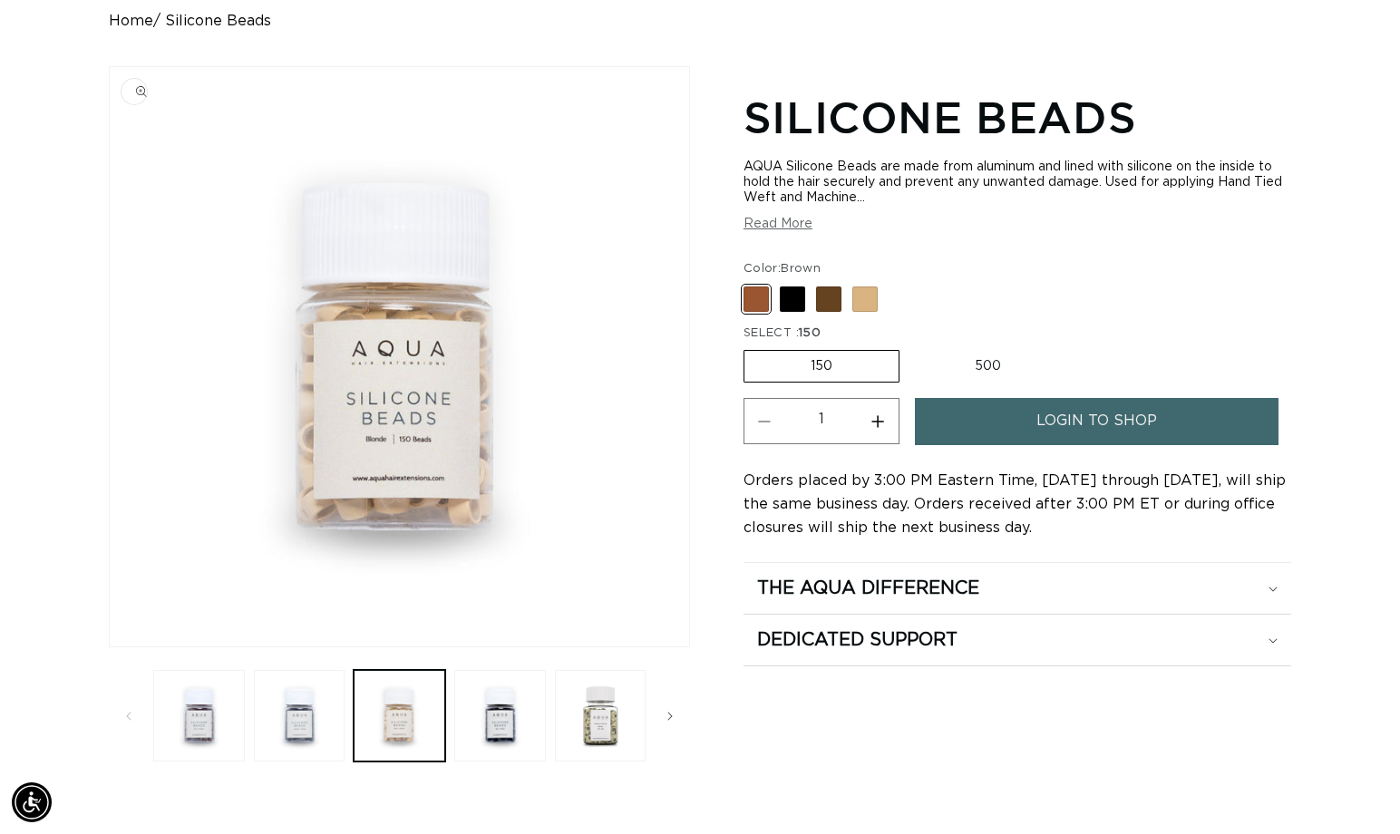
scroll to position [0, 0]
click at [506, 727] on button "Load image 4 in gallery view" at bounding box center [500, 716] width 92 height 92
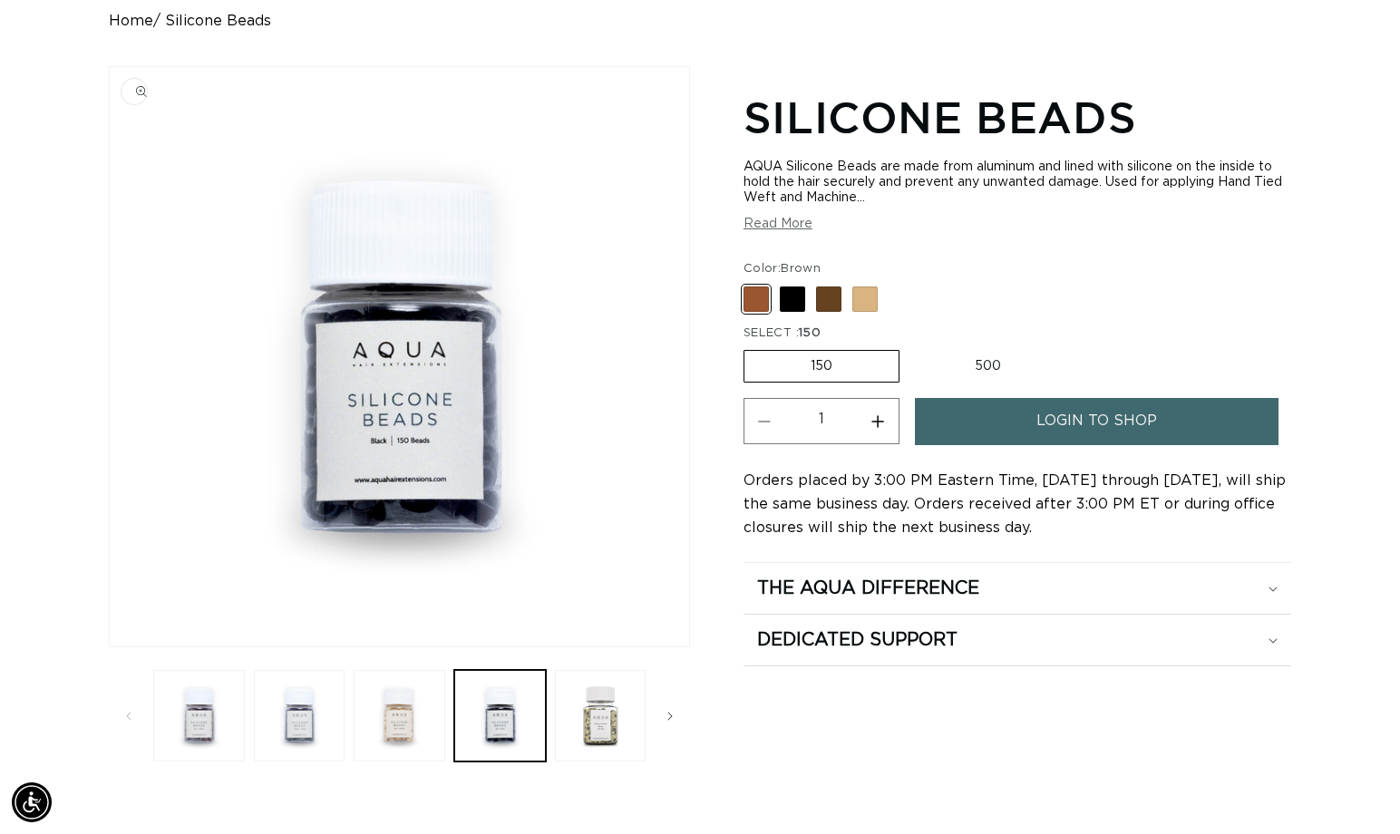
scroll to position [0, 1272]
click at [675, 713] on span "Slide right" at bounding box center [670, 716] width 18 height 18
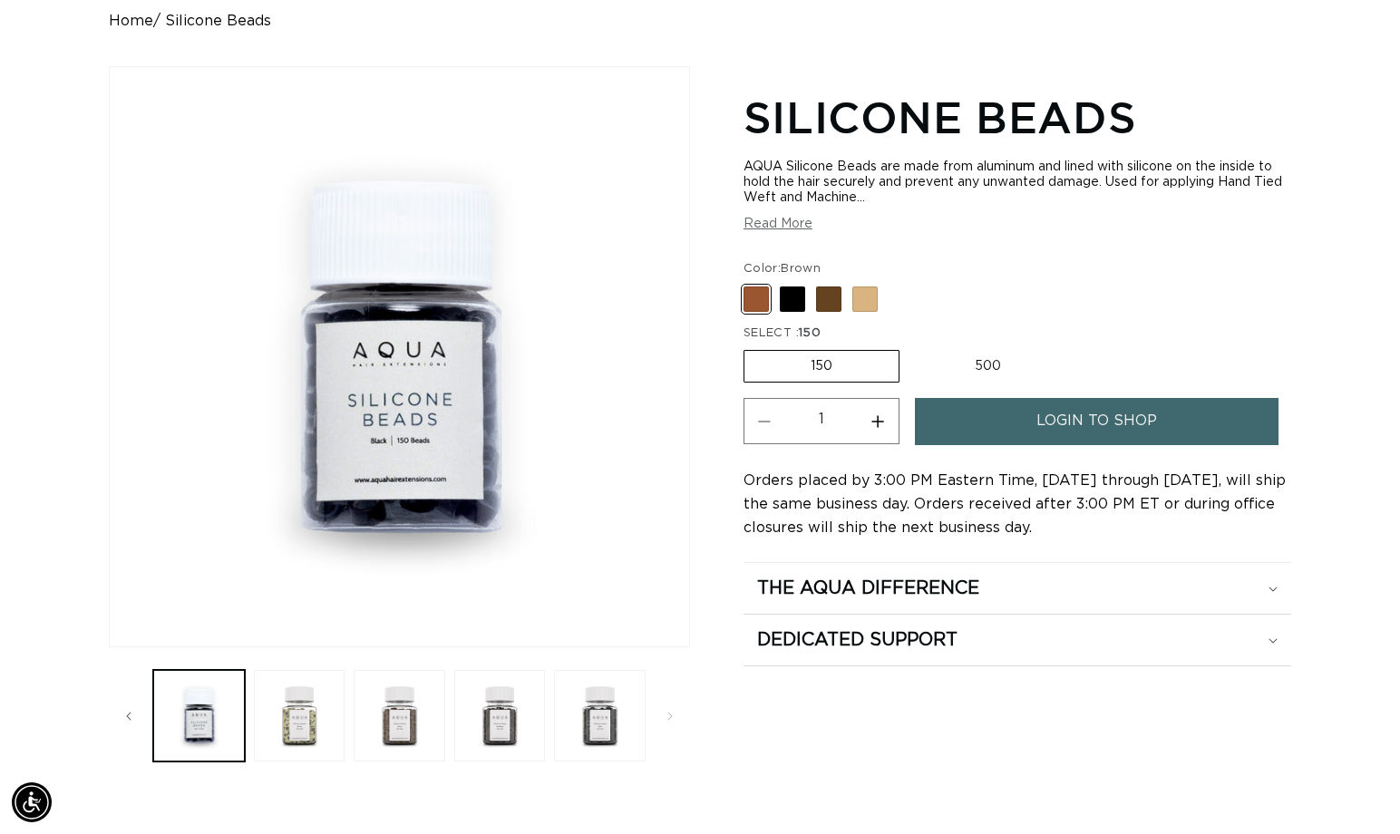
scroll to position [0, 0]
